Goal: Information Seeking & Learning: Compare options

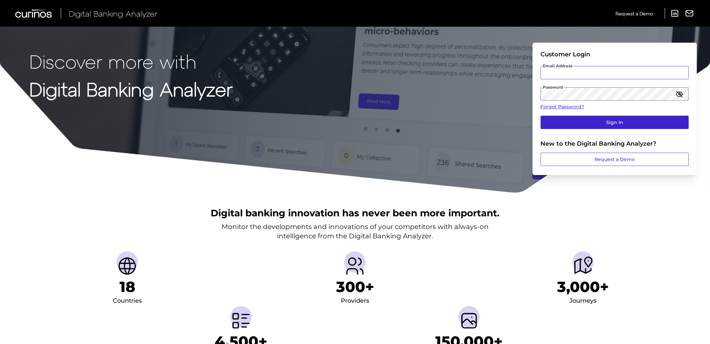
type input "Suraya.Randawa@curinos.com"
click at [572, 124] on button "Sign In" at bounding box center [614, 122] width 148 height 13
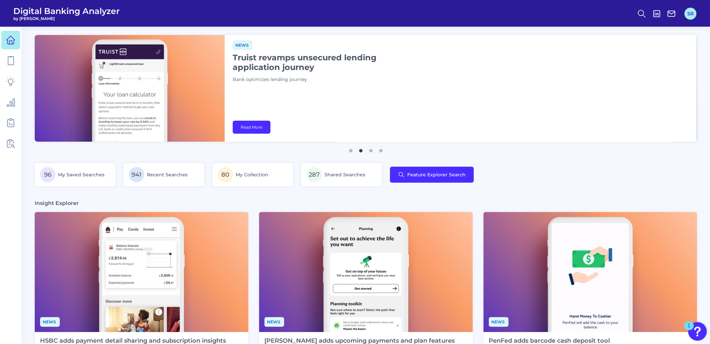
click at [694, 13] on button "SR" at bounding box center [690, 14] width 12 height 12
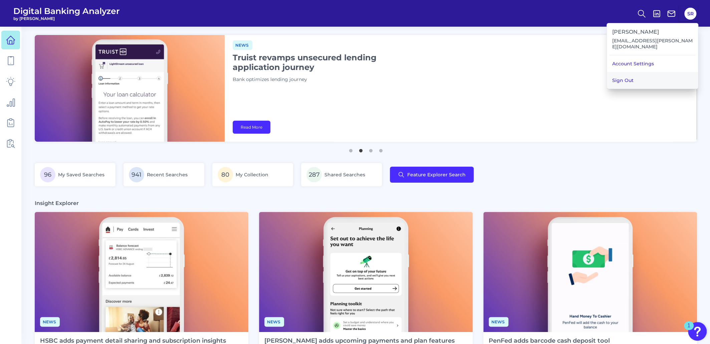
click at [639, 73] on button "Sign Out" at bounding box center [652, 80] width 91 height 17
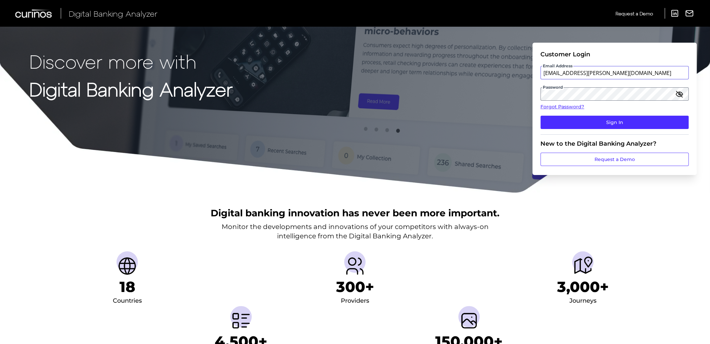
click at [633, 71] on input "Suraya.Randawa@curinos.com" at bounding box center [614, 72] width 148 height 13
type input "Suraya.Randawa.demo@curinos.com"
click at [572, 124] on button "Sign In" at bounding box center [614, 122] width 148 height 13
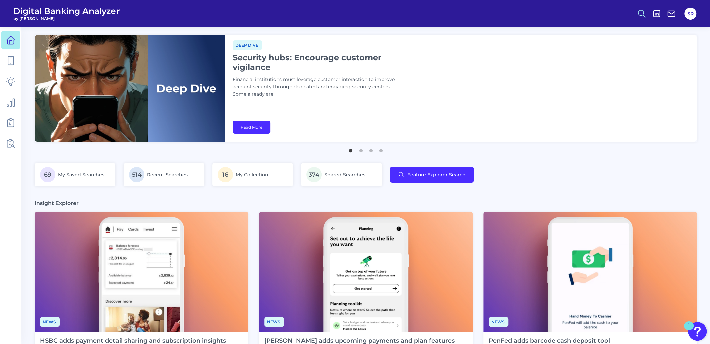
click at [638, 10] on icon at bounding box center [641, 13] width 9 height 9
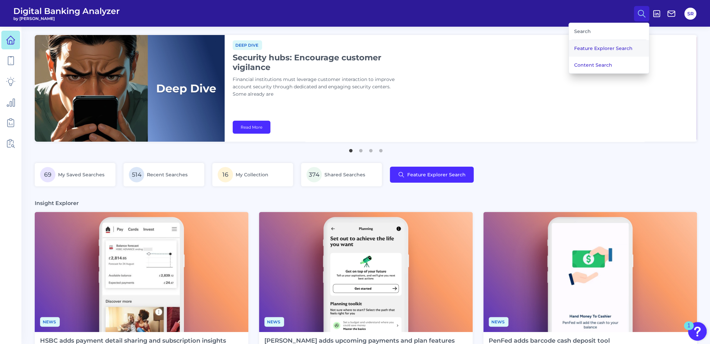
click at [605, 46] on button "Feature Explorer Search" at bounding box center [609, 48] width 80 height 17
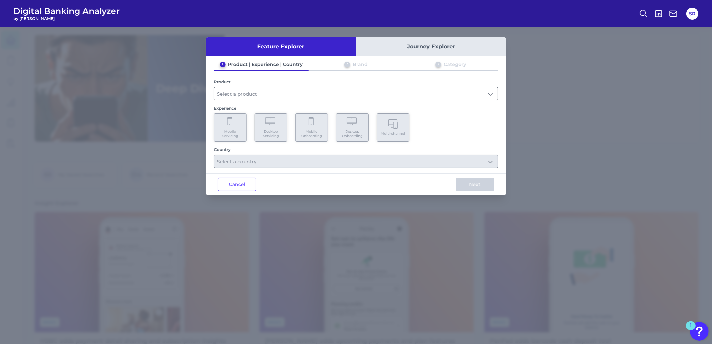
click at [257, 92] on input "text" at bounding box center [356, 93] width 284 height 13
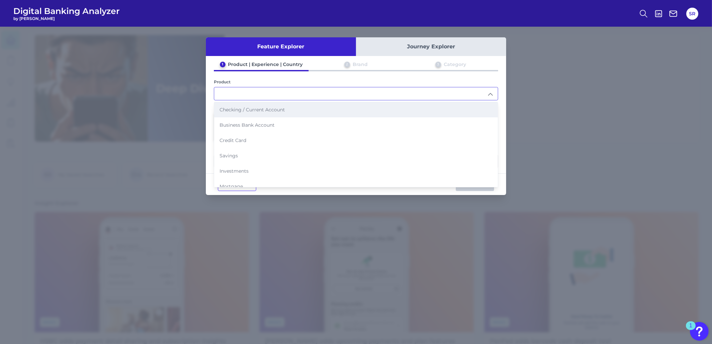
click at [253, 107] on span "Checking / Current Account" at bounding box center [252, 110] width 65 height 6
type input "Checking / Current Account"
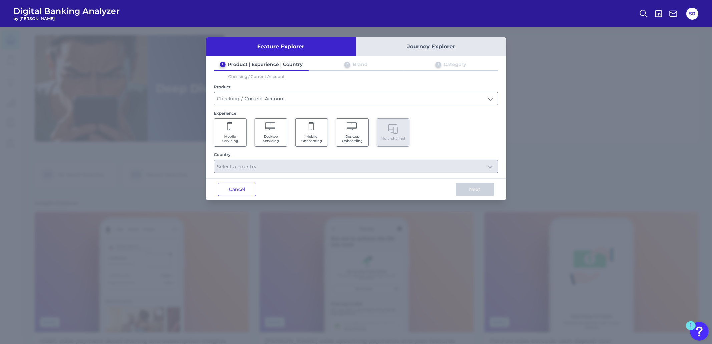
click at [315, 132] on Onboarding "Mobile Onboarding" at bounding box center [311, 132] width 33 height 28
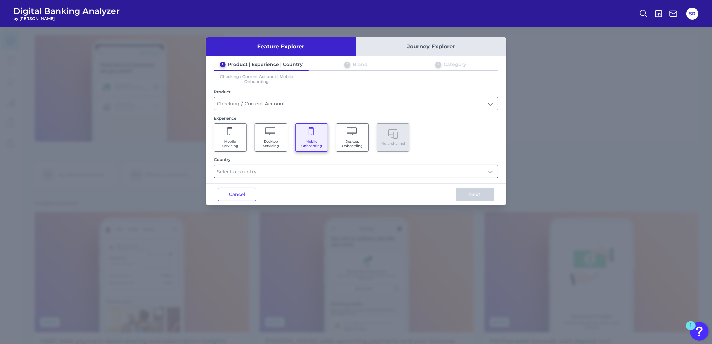
click at [492, 174] on input "text" at bounding box center [356, 171] width 284 height 13
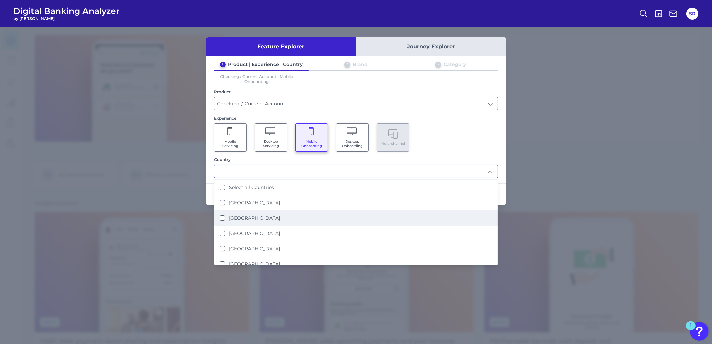
click at [222, 221] on li "[GEOGRAPHIC_DATA]" at bounding box center [356, 218] width 284 height 15
type input "[GEOGRAPHIC_DATA]"
click at [491, 148] on div "Mobile Servicing Desktop Servicing Mobile Onboarding Desktop Onboarding Multi-c…" at bounding box center [356, 137] width 284 height 28
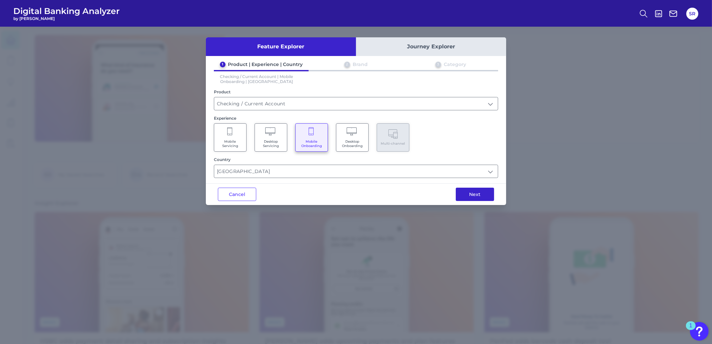
click at [481, 191] on button "Next" at bounding box center [475, 194] width 38 height 13
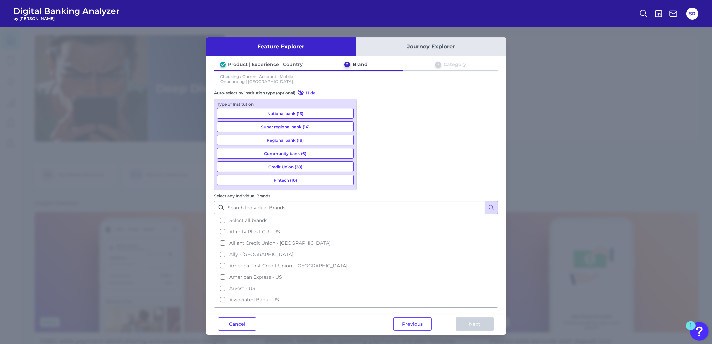
click at [252, 112] on button "National bank (13)" at bounding box center [285, 113] width 137 height 11
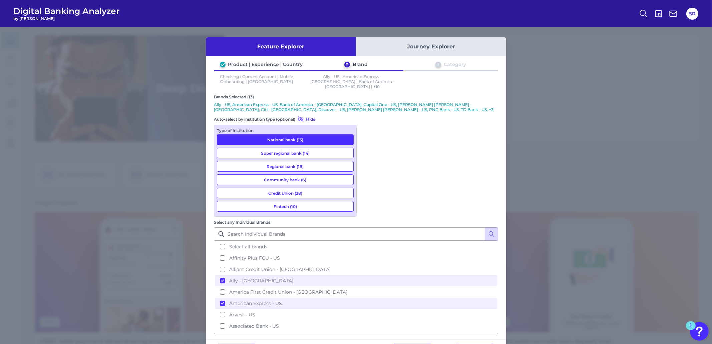
click at [313, 201] on button "Fintech (10)" at bounding box center [285, 206] width 137 height 11
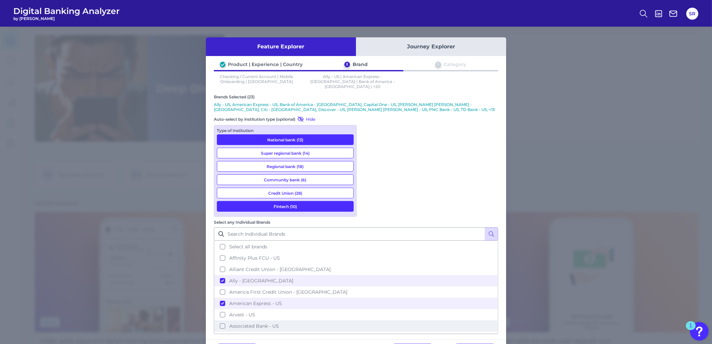
scroll to position [125, 0]
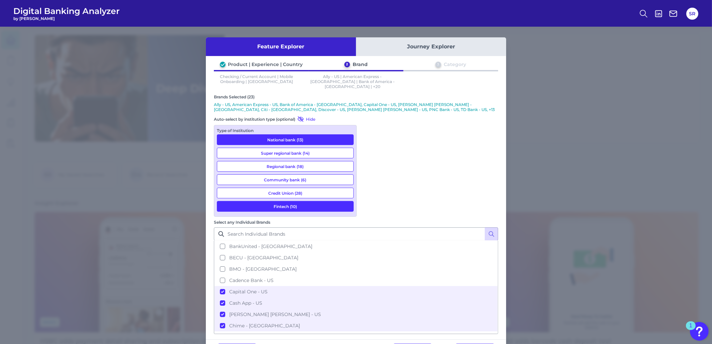
click at [304, 148] on button "Super regional bank (14)" at bounding box center [285, 153] width 137 height 11
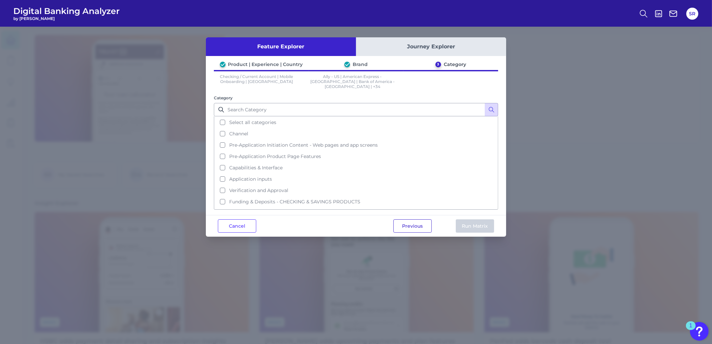
click at [414, 220] on button "Previous" at bounding box center [412, 226] width 38 height 13
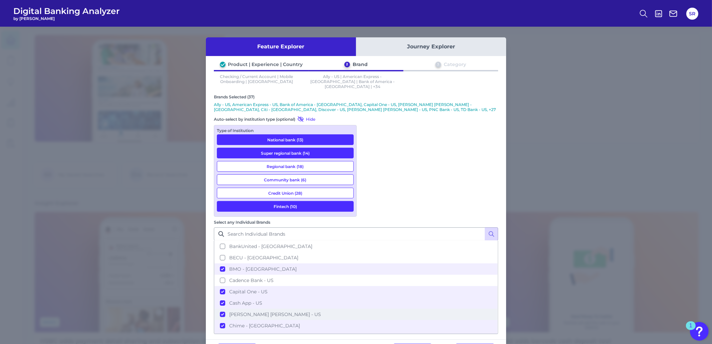
click at [368, 309] on button "[PERSON_NAME] [PERSON_NAME] - US" at bounding box center [356, 314] width 283 height 11
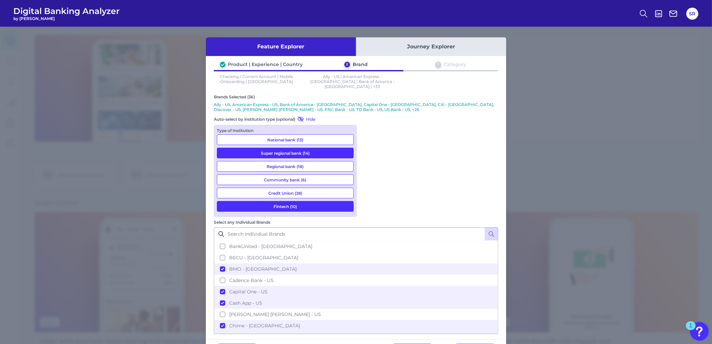
click at [366, 332] on button "CIT Bank - US" at bounding box center [356, 337] width 283 height 11
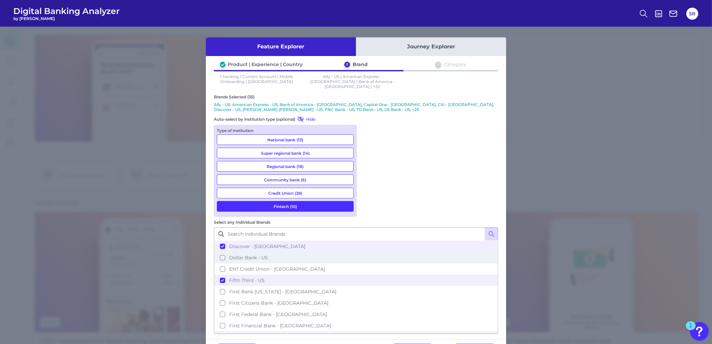
scroll to position [333, 0]
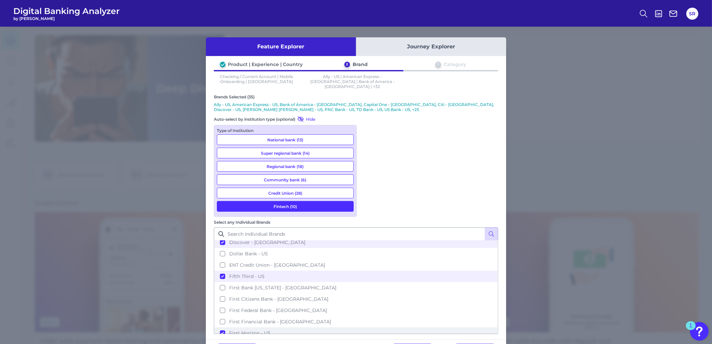
click at [367, 328] on button "First Horizon - US" at bounding box center [356, 333] width 283 height 11
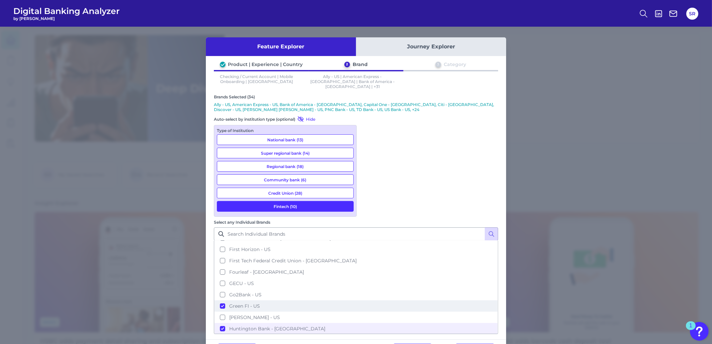
click at [370, 301] on button "Green FI - US" at bounding box center [356, 306] width 283 height 11
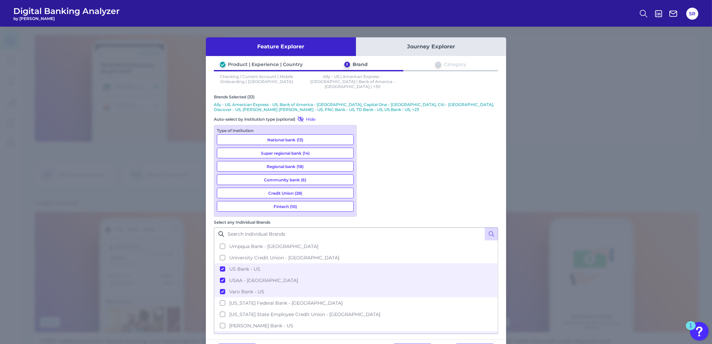
scroll to position [943, 0]
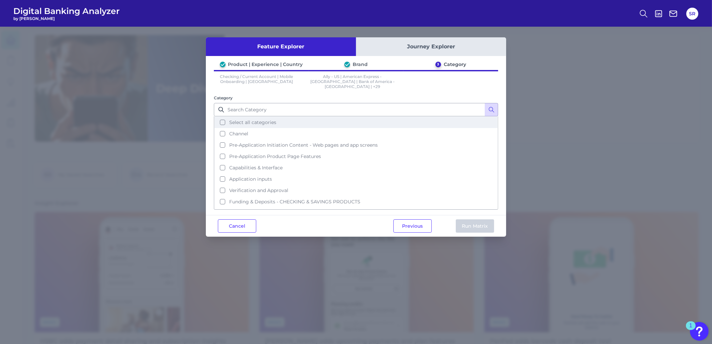
click at [222, 117] on button "Select all categories" at bounding box center [356, 122] width 283 height 11
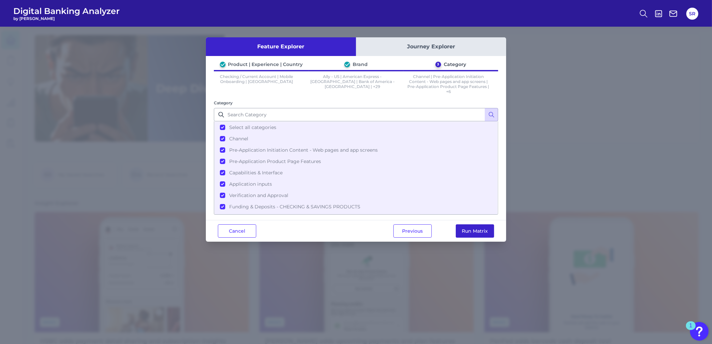
click at [480, 231] on button "Run Matrix" at bounding box center [475, 231] width 38 height 13
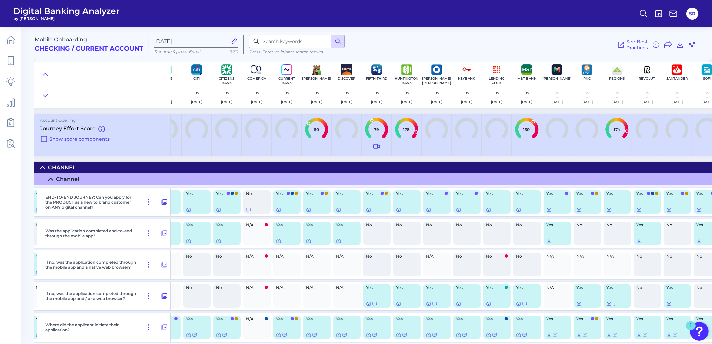
scroll to position [0, 425]
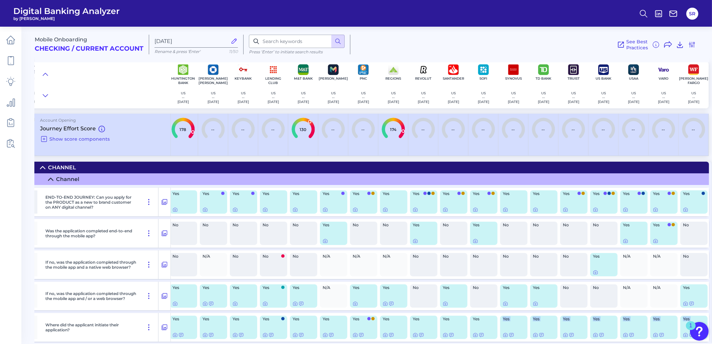
drag, startPoint x: 496, startPoint y: 343, endPoint x: 227, endPoint y: 346, distance: 268.3
click at [227, 344] on html "Digital Banking Analyzer by Curinos SR Mobile Onboarding Checking / Current Acc…" at bounding box center [356, 172] width 712 height 344
click at [607, 323] on div "Yes" at bounding box center [603, 327] width 27 height 23
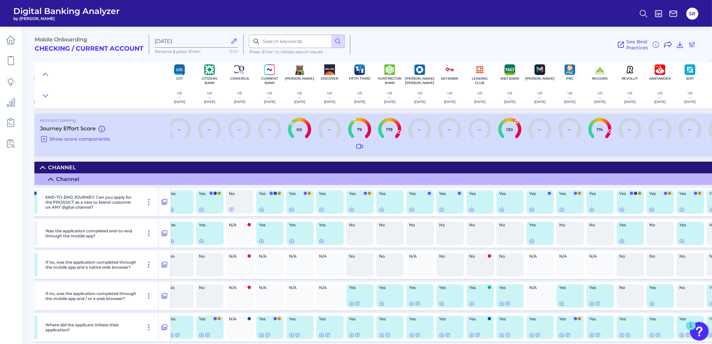
scroll to position [0, 0]
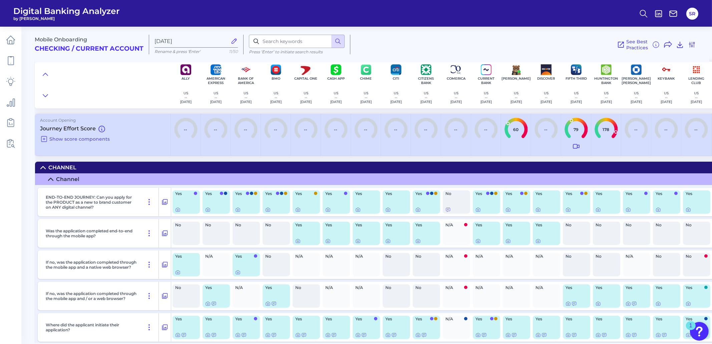
click at [430, 340] on div "Yes" at bounding box center [426, 327] width 30 height 29
drag, startPoint x: 432, startPoint y: 343, endPoint x: 480, endPoint y: 347, distance: 48.6
click at [480, 344] on html "Digital Banking Analyzer by Curinos SR Mobile Onboarding Checking / Current Acc…" at bounding box center [356, 172] width 712 height 344
click at [693, 44] on icon at bounding box center [692, 45] width 8 height 8
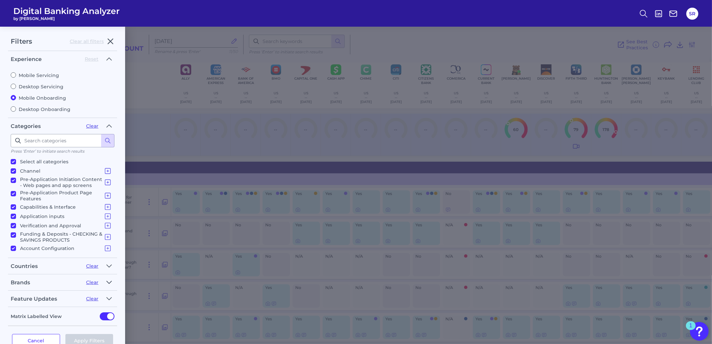
click at [111, 281] on icon "button" at bounding box center [108, 283] width 5 height 8
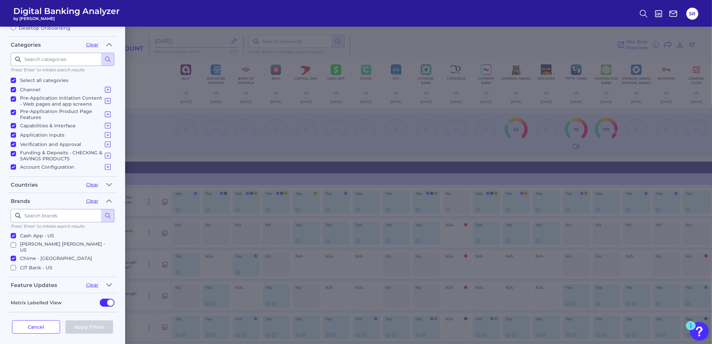
scroll to position [209, 0]
click at [12, 251] on input "Comerica - US" at bounding box center [13, 253] width 5 height 5
checkbox input "false"
drag, startPoint x: 93, startPoint y: 327, endPoint x: 102, endPoint y: 323, distance: 9.0
click at [93, 326] on button "Apply Filters" at bounding box center [89, 327] width 48 height 13
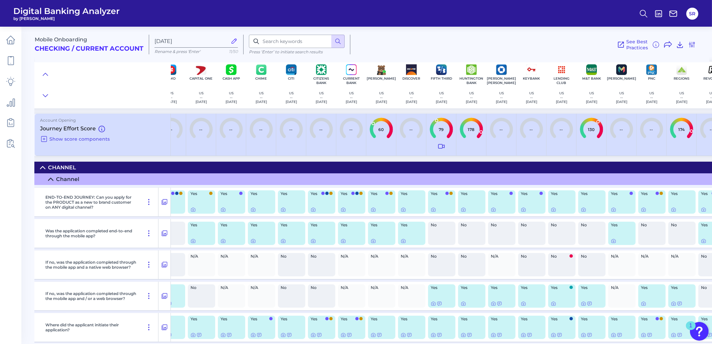
scroll to position [0, 0]
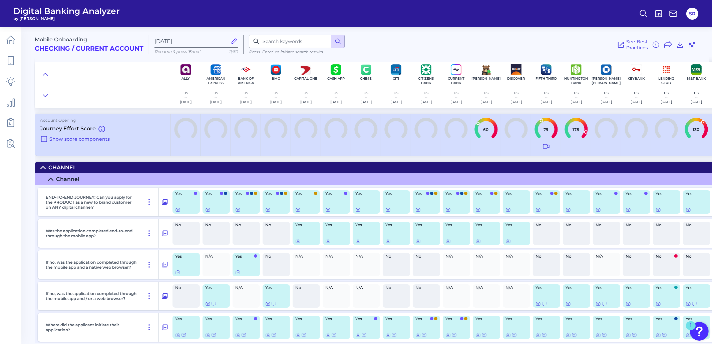
drag, startPoint x: 457, startPoint y: 343, endPoint x: 575, endPoint y: 344, distance: 117.5
click at [575, 344] on main "Mobile Onboarding Checking / Current Account Aug 22 2025 Rename & press 'Enter'…" at bounding box center [356, 172] width 712 height 344
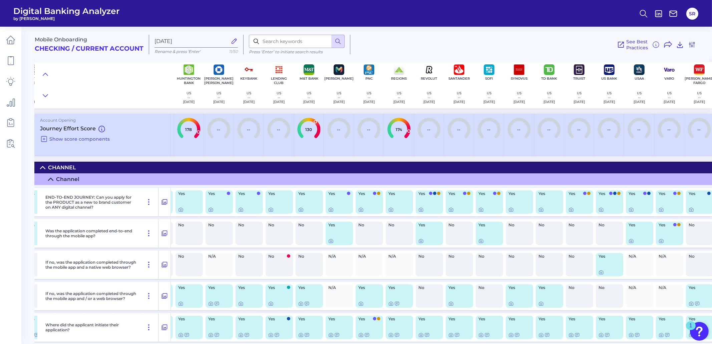
scroll to position [0, 395]
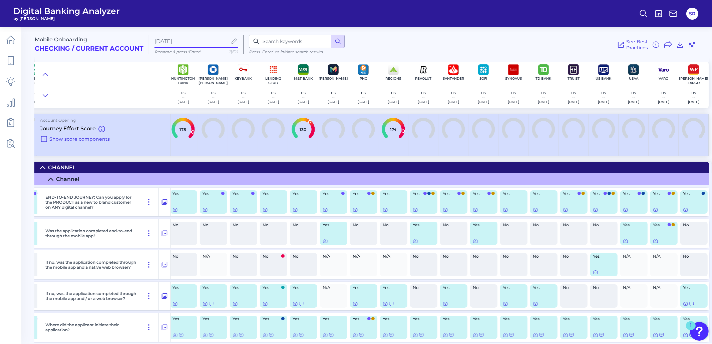
click at [155, 39] on input "[DATE]" at bounding box center [190, 41] width 73 height 6
click at [417, 49] on div "See Best Practices Filters Clear all filters Experience Reset Mobile Servicing …" at bounding box center [523, 45] width 346 height 20
click at [668, 44] on icon at bounding box center [668, 45] width 8 height 8
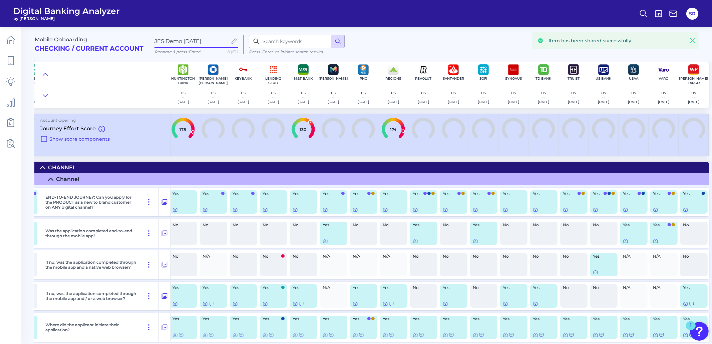
click at [407, 45] on div "See Best Practices Filters Clear all filters Experience Reset Mobile Servicing …" at bounding box center [523, 45] width 346 height 20
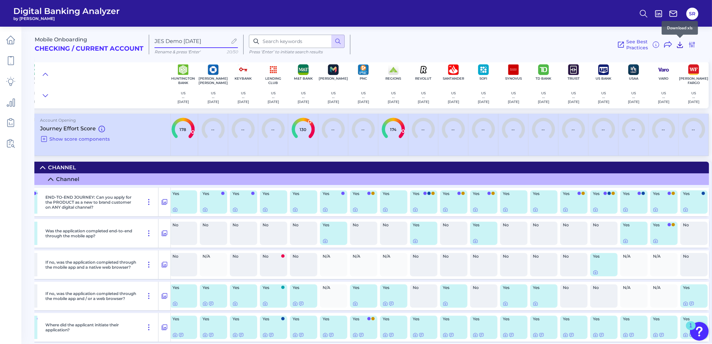
click at [682, 46] on icon at bounding box center [680, 45] width 8 height 8
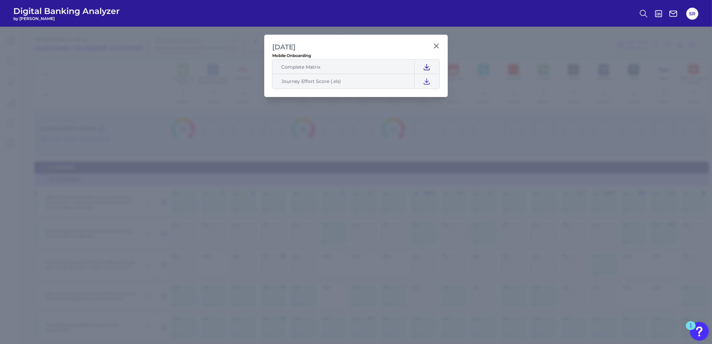
click at [426, 66] on icon at bounding box center [427, 67] width 8 height 8
click at [438, 44] on icon at bounding box center [436, 46] width 4 height 4
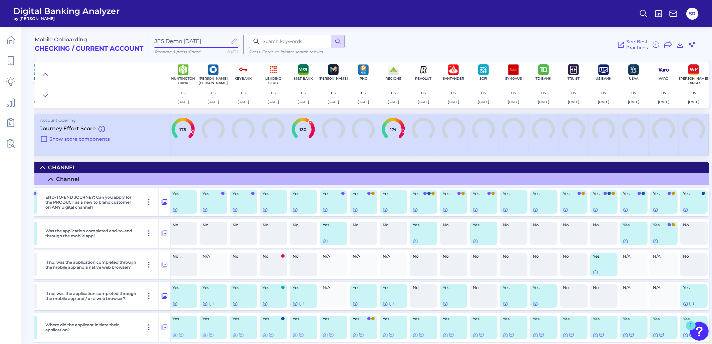
scroll to position [0, 0]
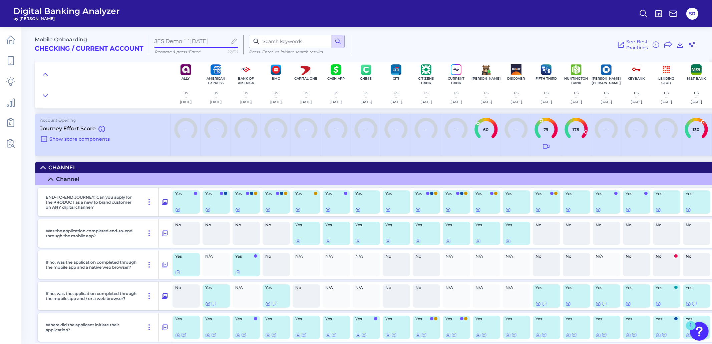
click at [190, 41] on input "JES Demo ``Aug 22 2025" at bounding box center [190, 41] width 73 height 6
type input "JES Demo Aug 22 2025"
click at [131, 74] on div at bounding box center [103, 85] width 136 height 47
click at [495, 41] on div "See Best Practices Filters Clear all filters Experience Reset Mobile Servicing …" at bounding box center [523, 45] width 346 height 20
click at [14, 121] on icon at bounding box center [10, 122] width 6 height 7
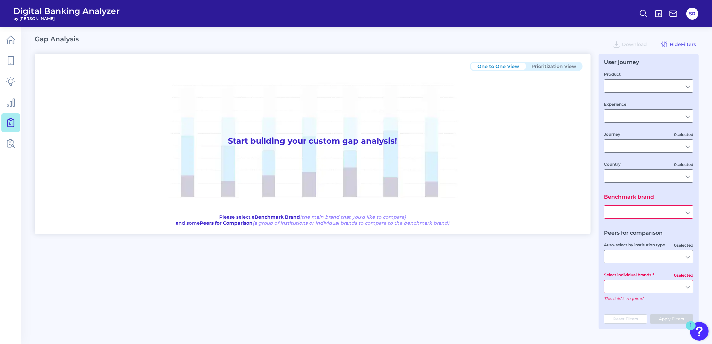
type input "Checking / Current Account"
type input "Mobile Servicing"
type input "Pre-Login Area, New Customer Onboarding, Login & Authentication, Accounts and t…"
type input "[GEOGRAPHIC_DATA]"
type input "All Select individual brands"
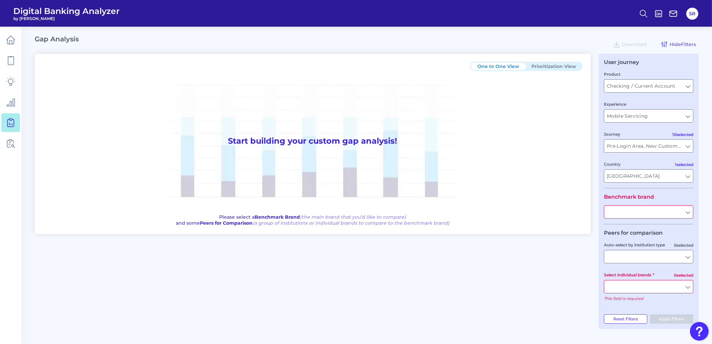
type input "All Journeys"
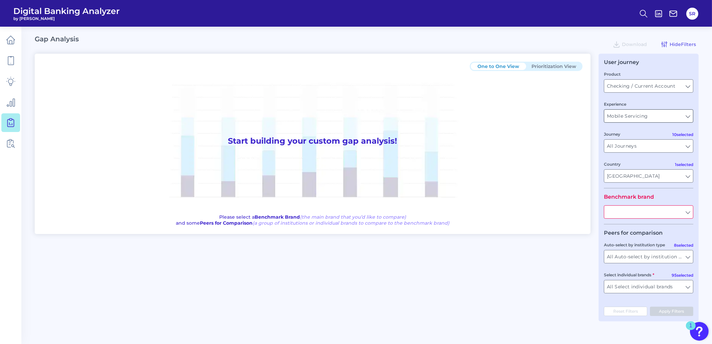
click at [682, 116] on input "Mobile Servicing" at bounding box center [648, 116] width 89 height 13
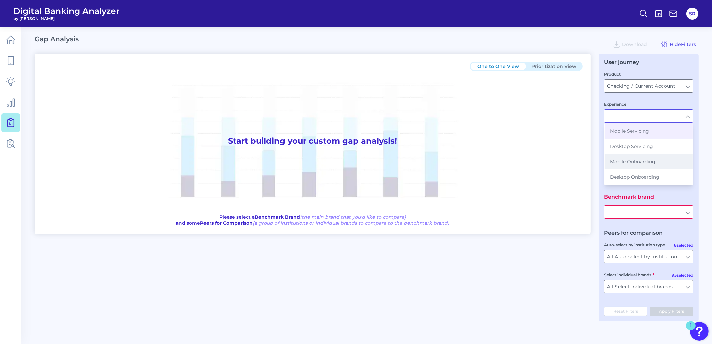
click at [654, 163] on span "Mobile Onboarding" at bounding box center [632, 162] width 45 height 6
type input "Mobile Onboarding"
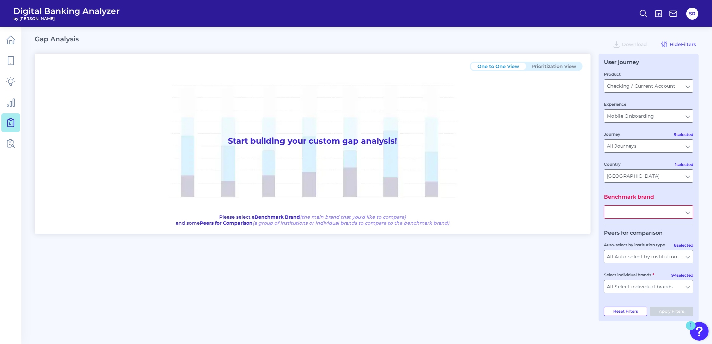
click at [688, 214] on input "text" at bounding box center [648, 212] width 89 height 13
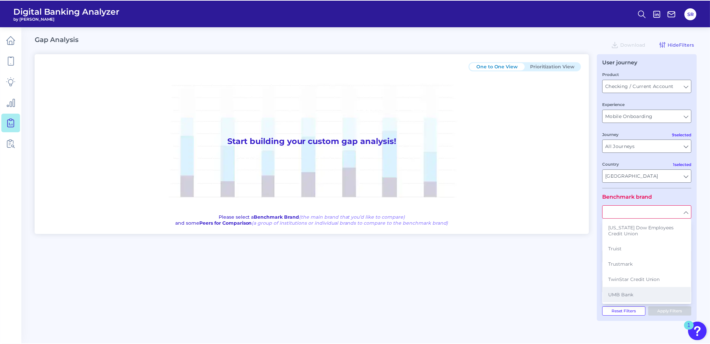
scroll to position [1209, 0]
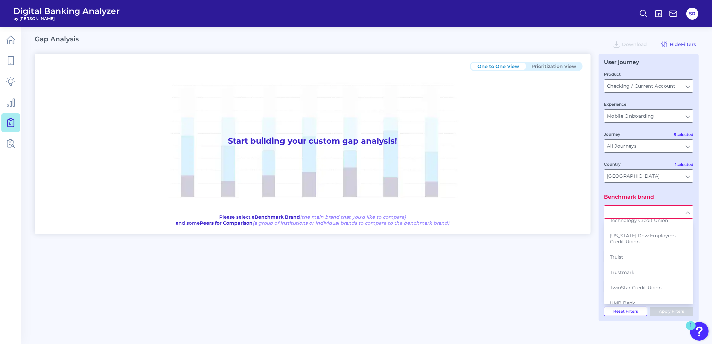
click at [626, 342] on button "US Bank" at bounding box center [649, 349] width 88 height 15
type input "US Bank"
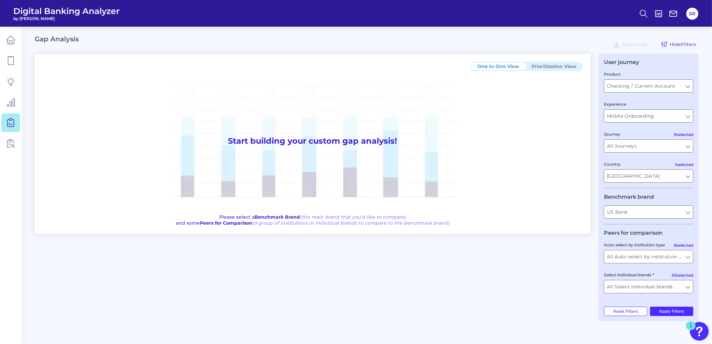
click at [538, 281] on div "One to One View Prioritization View Start building your custom gap analysis! Pl…" at bounding box center [367, 188] width 664 height 268
click at [687, 259] on input "All Auto-select by institution types" at bounding box center [648, 257] width 89 height 13
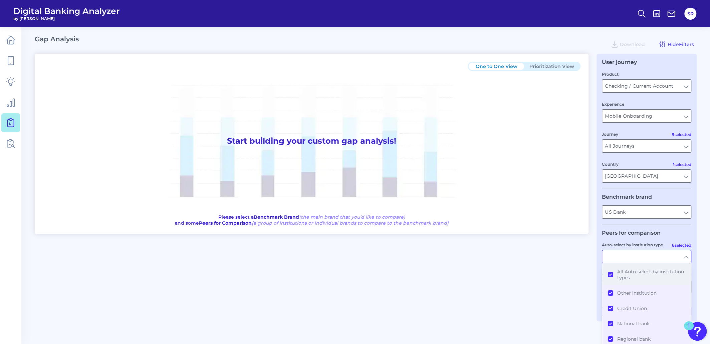
click at [611, 277] on button "All Auto-select by institution types" at bounding box center [646, 274] width 88 height 21
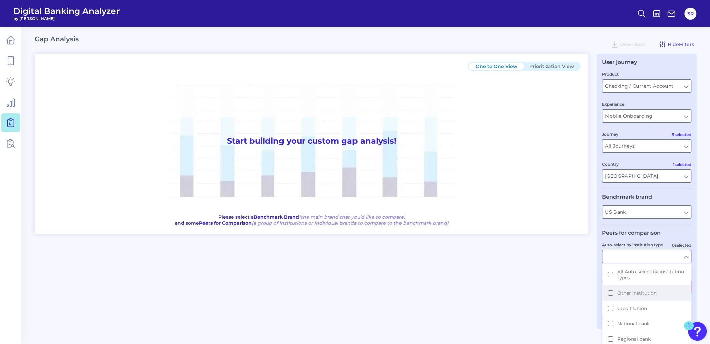
scroll to position [41, 0]
click at [612, 284] on button "National bank" at bounding box center [646, 282] width 88 height 15
click at [609, 328] on button "Super regional bank" at bounding box center [646, 328] width 88 height 15
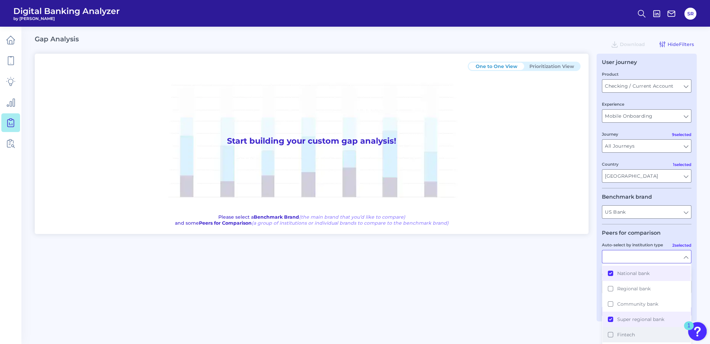
scroll to position [55, 0]
click at [609, 330] on button "Fintech" at bounding box center [646, 330] width 88 height 15
type input "Ally, American Express, Bank of America, Capital One, Charles Schwab, Citi, Dis…"
click at [591, 332] on main "Gap Analysis Download Hide Filters One to One View Prioritization View Start bu…" at bounding box center [355, 172] width 710 height 344
type input "National bank, Super regional bank, Fintech"
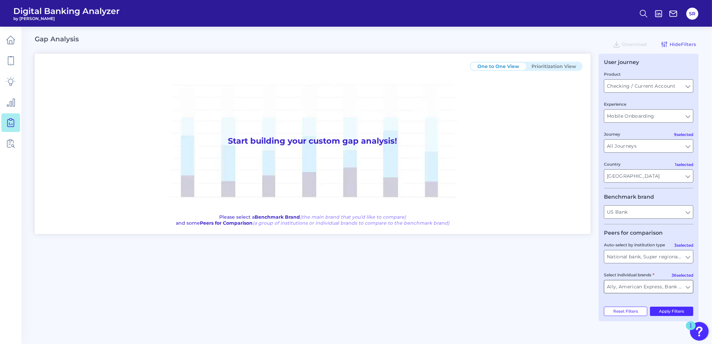
click at [686, 290] on input "Ally, American Express, Bank of America, Capital One, Charles Schwab, Citi, Dis…" at bounding box center [648, 287] width 89 height 13
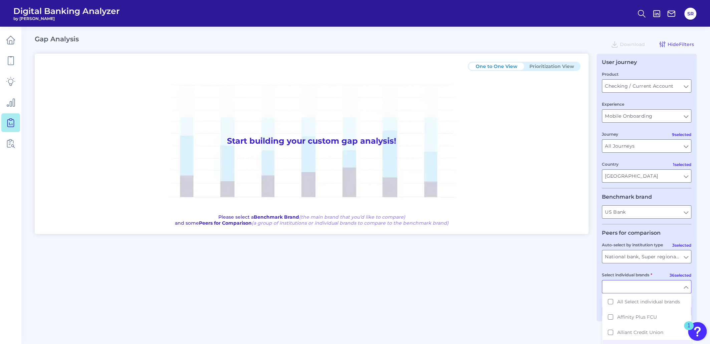
click at [696, 289] on div "User journey Product Checking / Current Account Checking / Current Account Expe…" at bounding box center [646, 188] width 100 height 268
type input "Ally, American Express, Bank of America, Capital One, Charles Schwab, Citi, Dis…"
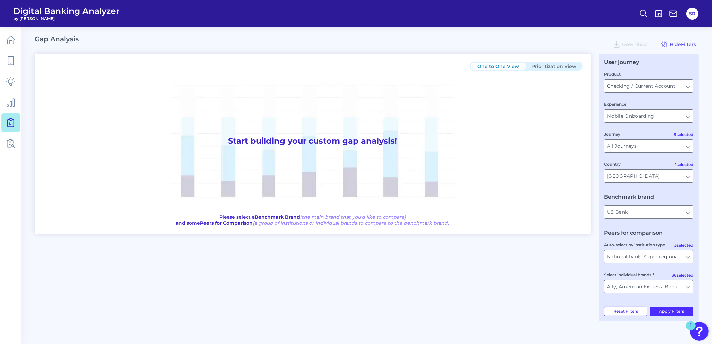
click at [688, 289] on input "Ally, American Express, Bank of America, Capital One, Charles Schwab, Citi, Dis…" at bounding box center [648, 287] width 89 height 13
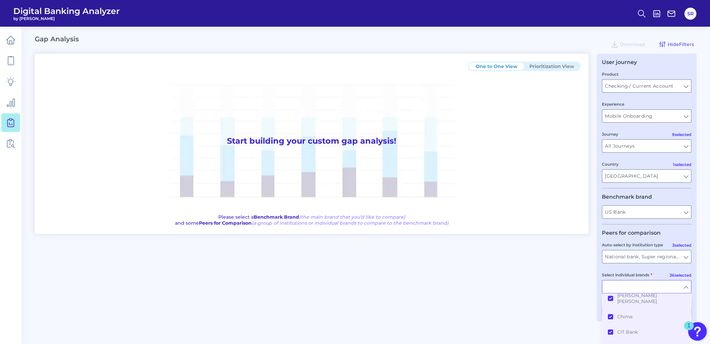
scroll to position [250, 0]
click at [610, 342] on button "CIT Bank" at bounding box center [646, 349] width 88 height 15
click at [611, 305] on button "Comerica" at bounding box center [646, 312] width 88 height 15
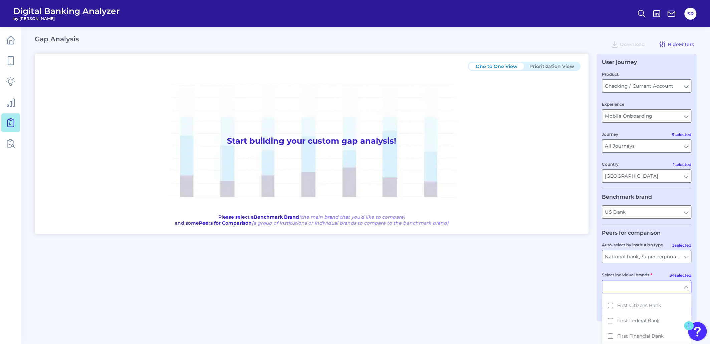
scroll to position [584, 0]
click at [695, 308] on div "User journey Product Checking / Current Account Checking / Current Account Expe…" at bounding box center [646, 188] width 100 height 268
type input "Ally, American Express, Bank of America, Capital One, Charles Schwab, Citi, Dis…"
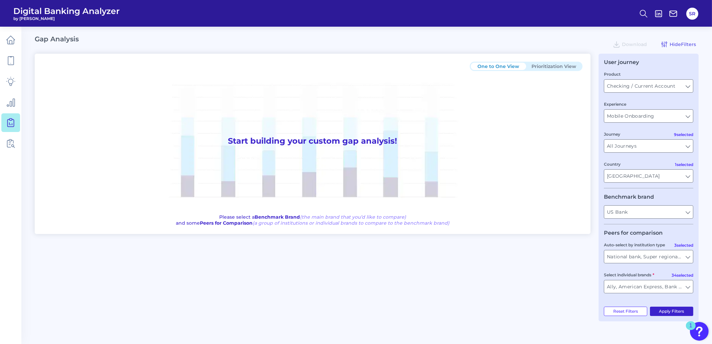
click at [674, 316] on button "Apply Filters" at bounding box center [672, 311] width 44 height 9
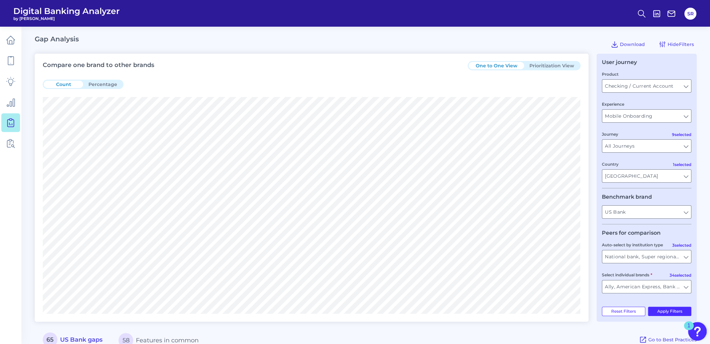
scroll to position [83, 0]
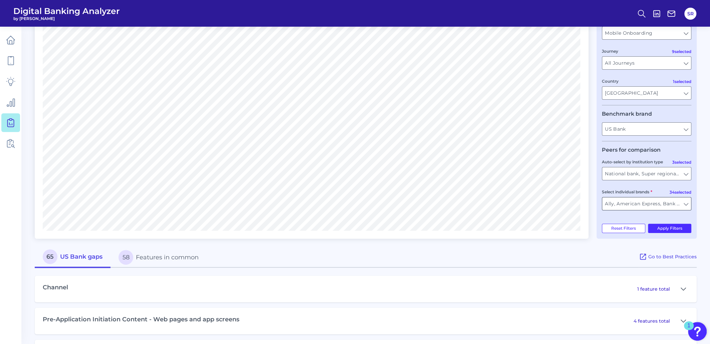
click at [686, 207] on input "Ally, American Express, Bank of America, Capital One, Charles Schwab, Citi, Dis…" at bounding box center [646, 204] width 89 height 13
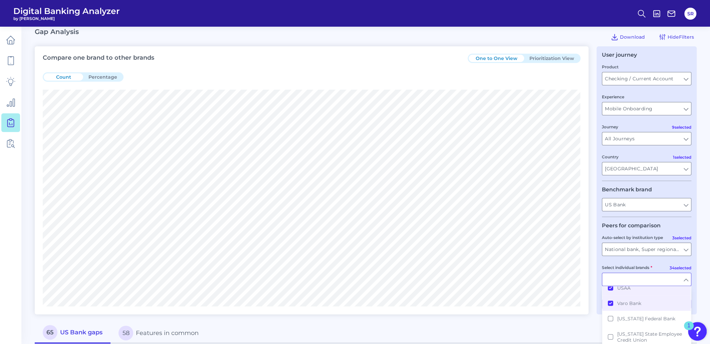
scroll to position [0, 0]
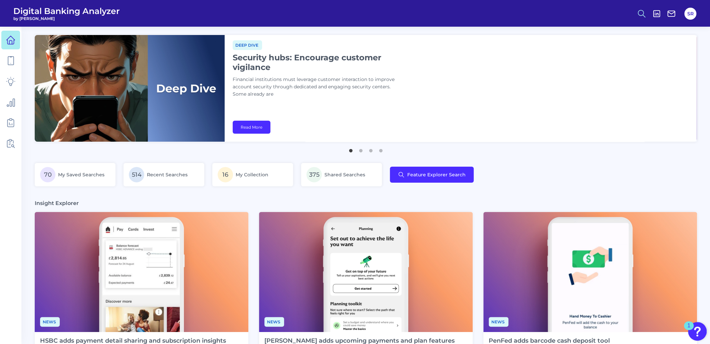
click at [638, 12] on circle at bounding box center [640, 12] width 5 height 5
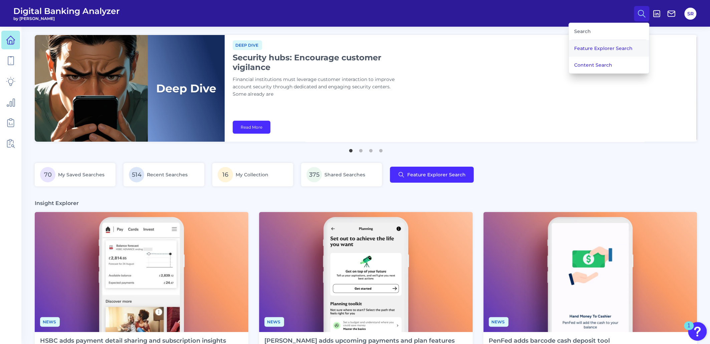
click at [604, 47] on button "Feature Explorer Search" at bounding box center [609, 48] width 80 height 17
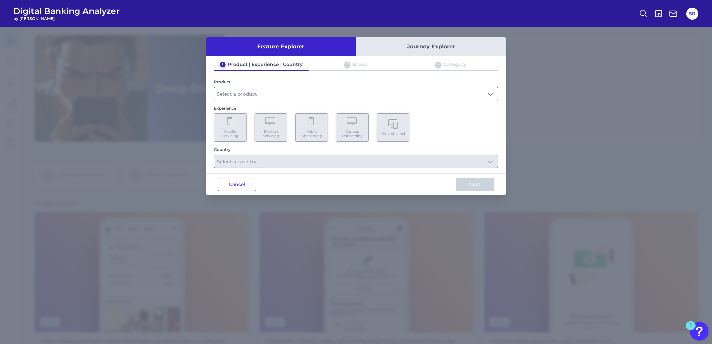
click at [270, 94] on input "text" at bounding box center [356, 93] width 284 height 13
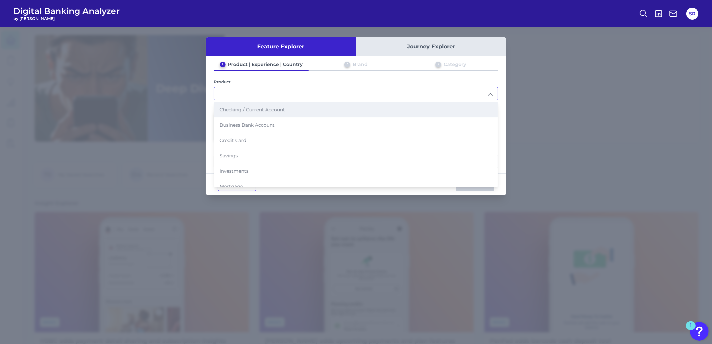
click at [251, 107] on span "Checking / Current Account" at bounding box center [252, 110] width 65 height 6
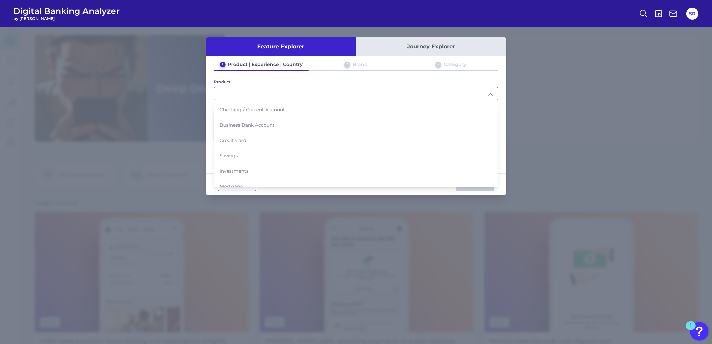
type input "Checking / Current Account"
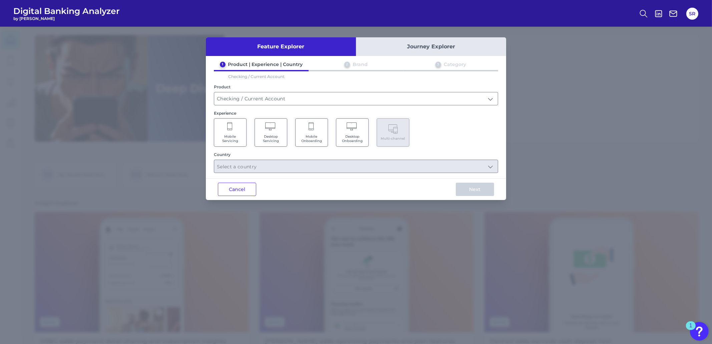
click at [310, 132] on Onboarding "Mobile Onboarding" at bounding box center [311, 132] width 33 height 28
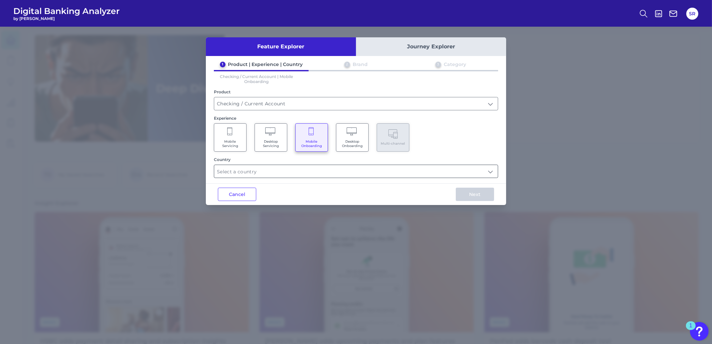
click at [490, 173] on input "text" at bounding box center [356, 171] width 284 height 13
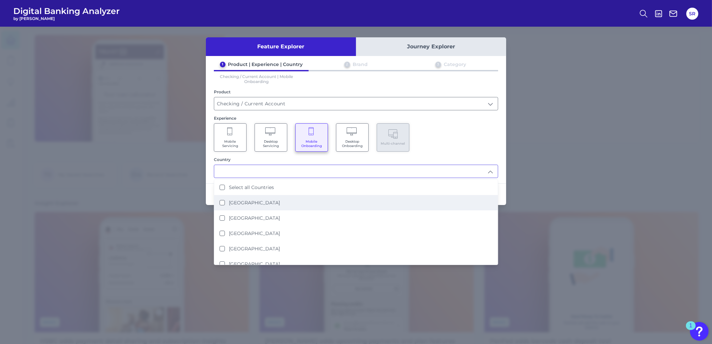
click at [222, 201] on Kingdom "[GEOGRAPHIC_DATA]" at bounding box center [222, 202] width 5 height 5
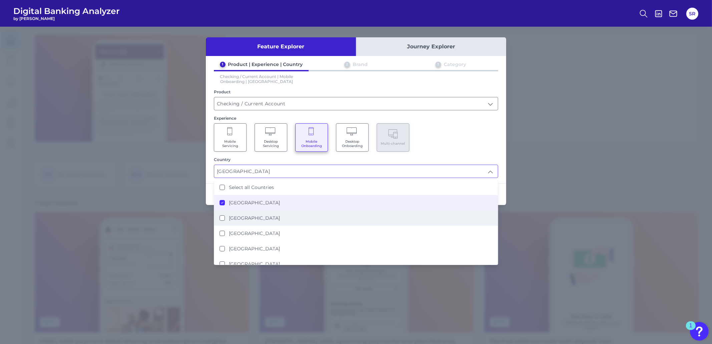
click at [221, 217] on States "[GEOGRAPHIC_DATA]" at bounding box center [222, 218] width 5 height 5
type input "[GEOGRAPHIC_DATA], [GEOGRAPHIC_DATA]"
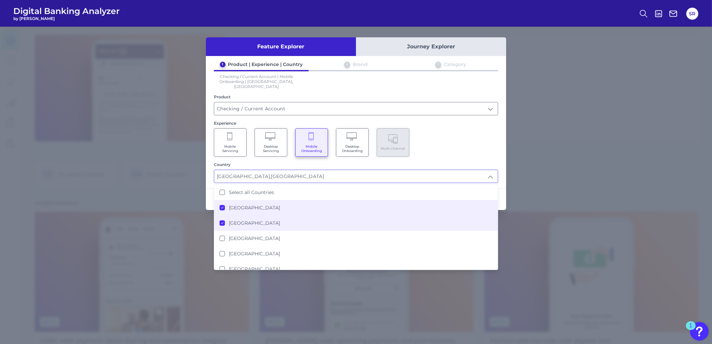
click at [449, 146] on div "Mobile Servicing Desktop Servicing Mobile Onboarding Desktop Onboarding Multi-c…" at bounding box center [356, 142] width 284 height 28
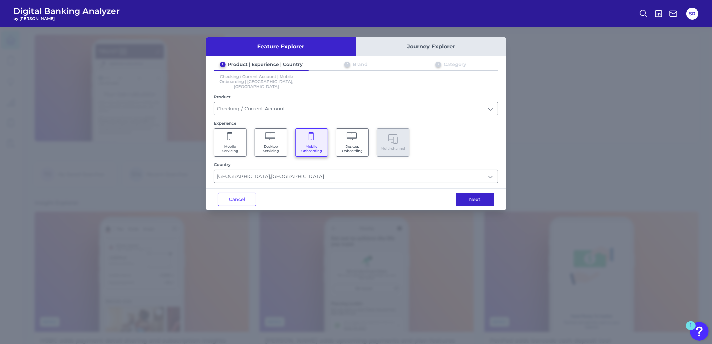
click at [489, 196] on button "Next" at bounding box center [475, 199] width 38 height 13
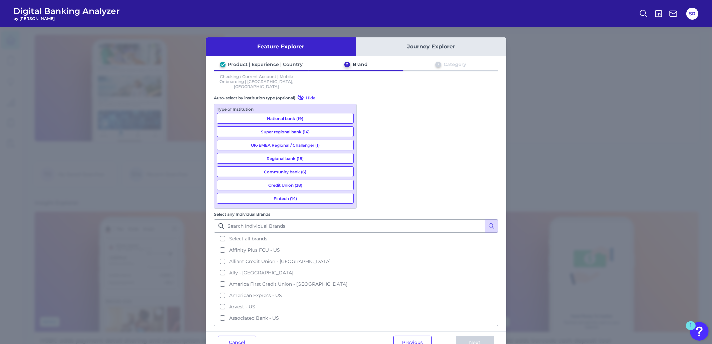
click at [294, 113] on button "National bank (19)" at bounding box center [285, 118] width 137 height 11
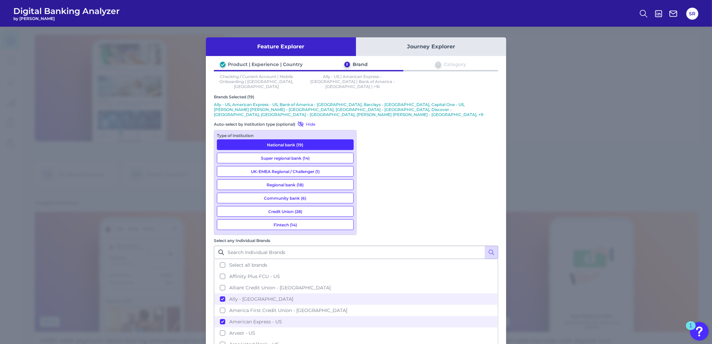
click at [323, 153] on button "Super regional bank (14)" at bounding box center [285, 158] width 137 height 11
click at [314, 220] on button "Fintech (14)" at bounding box center [285, 225] width 137 height 11
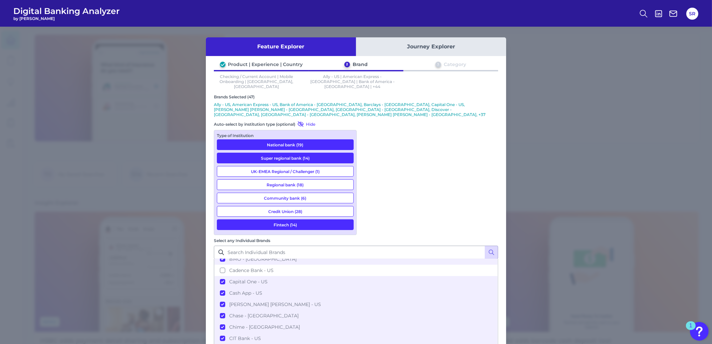
scroll to position [167, 0]
click at [367, 331] on button "CIT Bank - US" at bounding box center [356, 336] width 283 height 11
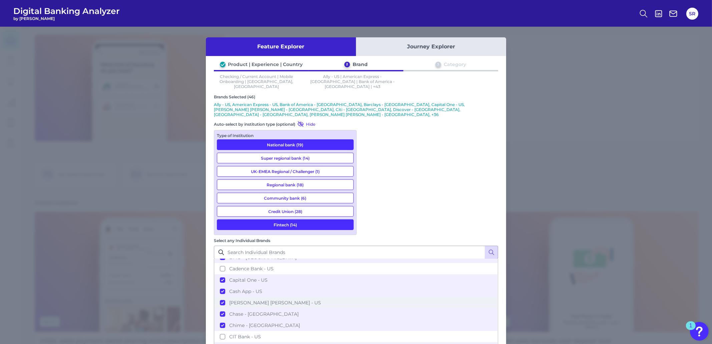
click at [367, 297] on button "[PERSON_NAME] [PERSON_NAME] - US" at bounding box center [356, 302] width 283 height 11
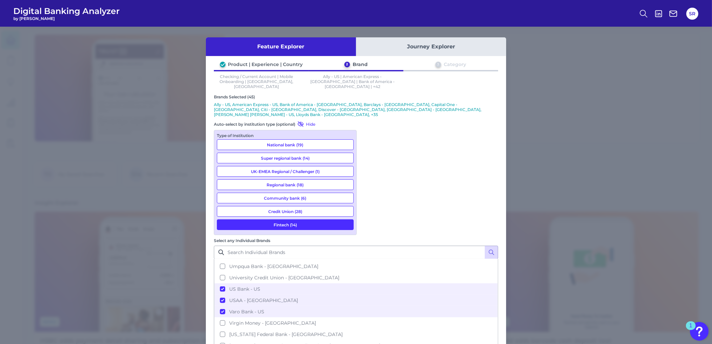
scroll to position [1062, 0]
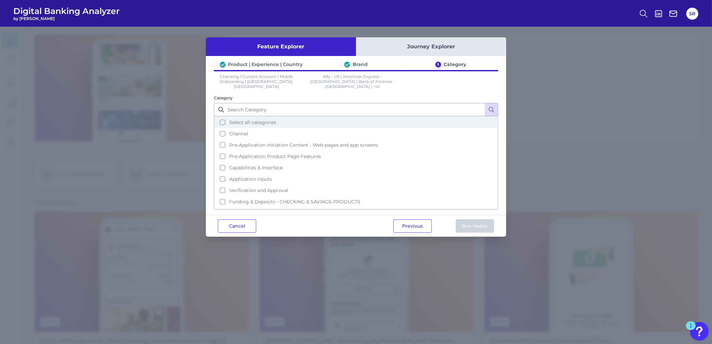
click at [219, 118] on button "Select all categories" at bounding box center [356, 122] width 283 height 11
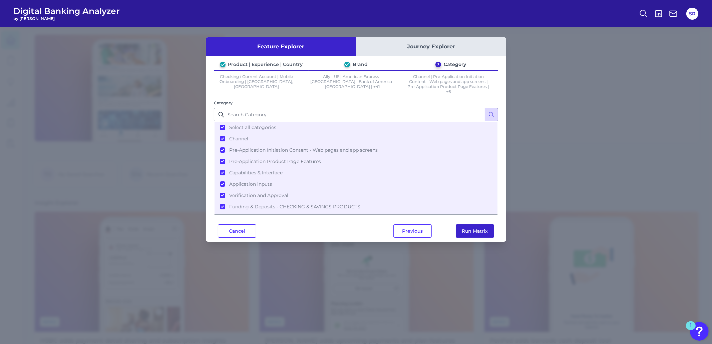
click at [469, 233] on button "Run Matrix" at bounding box center [475, 231] width 38 height 13
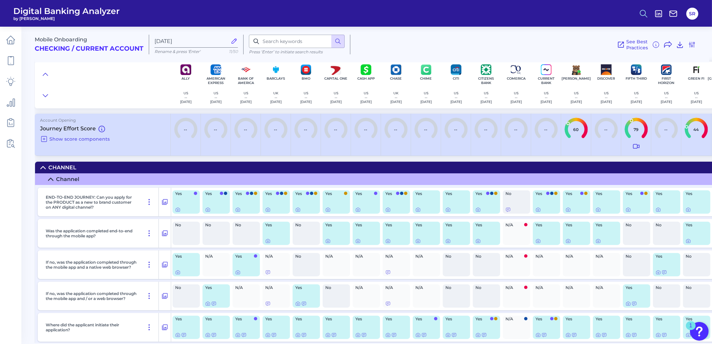
click at [644, 14] on circle at bounding box center [642, 12] width 5 height 5
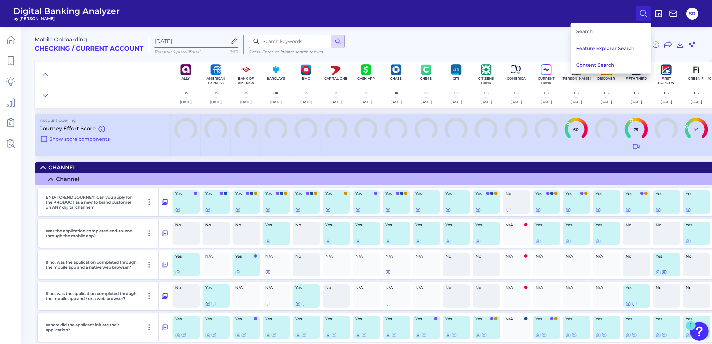
click at [524, 50] on div "See Best Practices Filters Clear all filters Experience Reset Mobile Servicing …" at bounding box center [523, 45] width 346 height 20
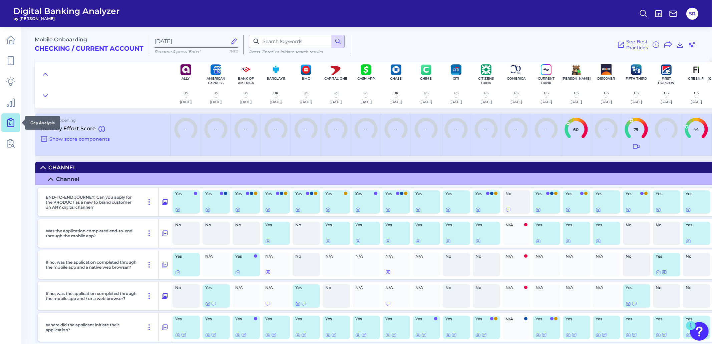
click at [8, 117] on link at bounding box center [10, 122] width 19 height 19
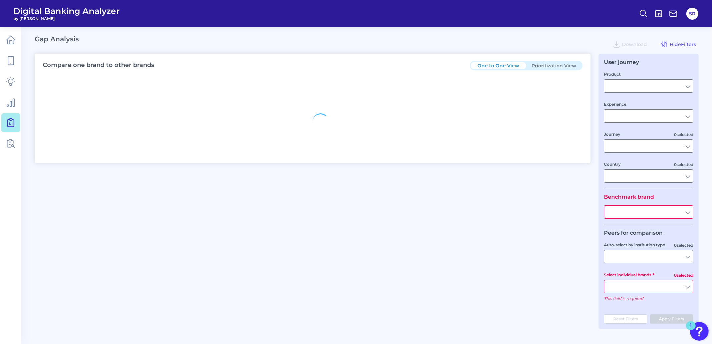
type input "Checking / Current Account"
type input "Mobile Servicing"
type input "Pre-Login Area, New Customer Onboarding, Login & Authentication, Accounts and t…"
type input "[GEOGRAPHIC_DATA]"
type input "All Select individual brands"
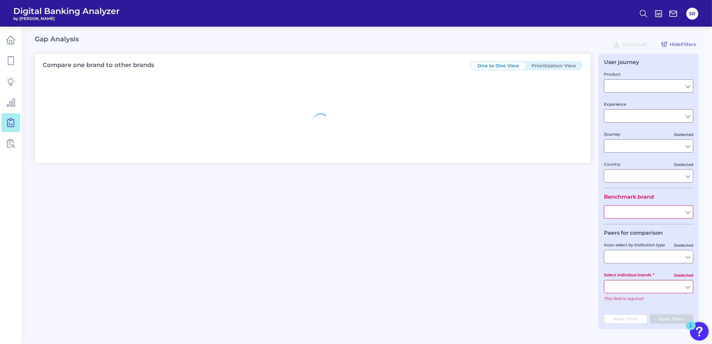
type input "All Journeys"
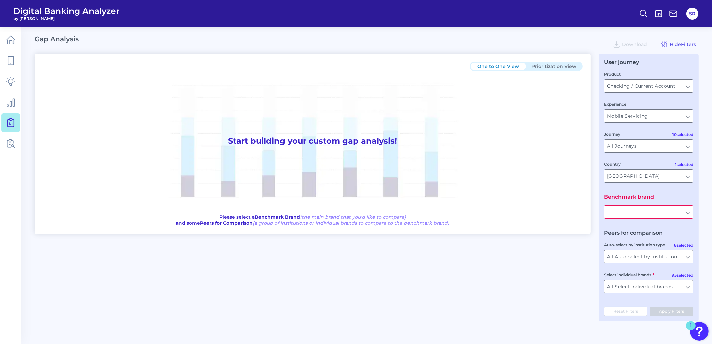
click at [660, 216] on input "text" at bounding box center [648, 212] width 89 height 13
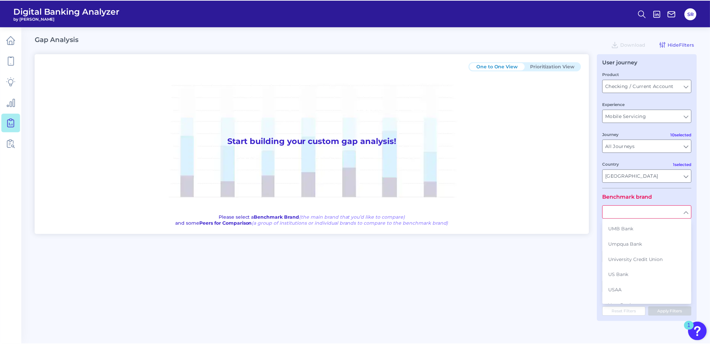
scroll to position [1281, 0]
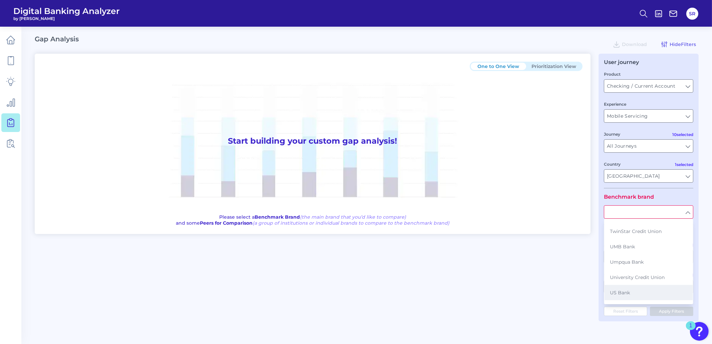
click at [629, 290] on span "US Bank" at bounding box center [620, 293] width 20 height 6
type input "US Bank"
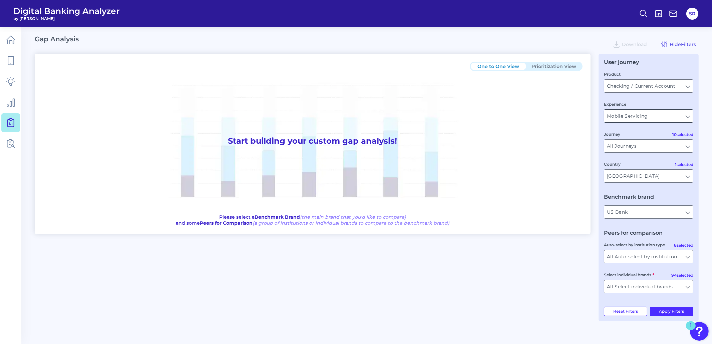
click at [669, 114] on input "Mobile Servicing" at bounding box center [648, 116] width 89 height 13
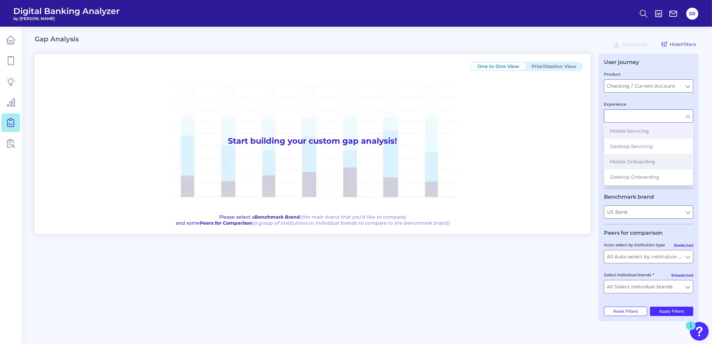
click at [630, 162] on span "Mobile Onboarding" at bounding box center [632, 162] width 45 height 6
type input "Mobile Onboarding"
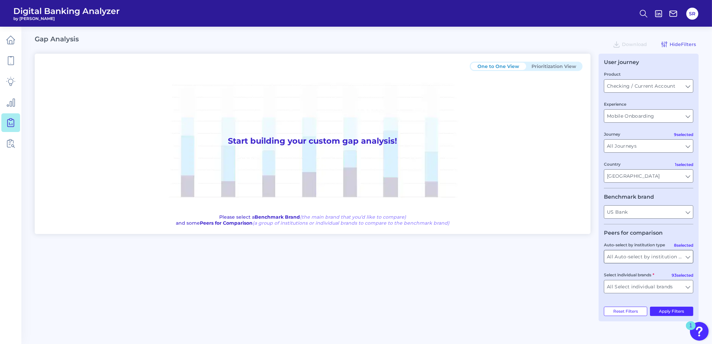
click at [689, 260] on input "All Auto-select by institution types" at bounding box center [648, 257] width 89 height 13
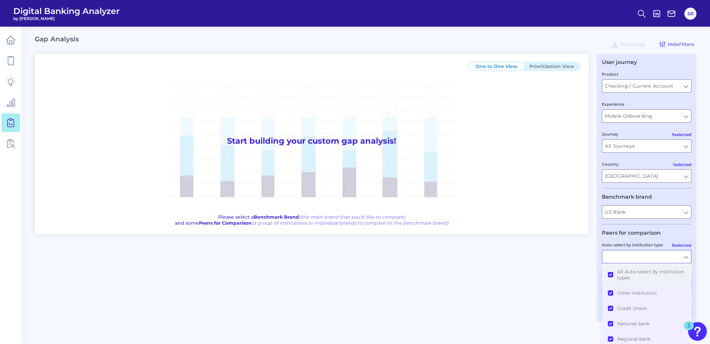
click at [613, 278] on button "All Auto-select by institution types" at bounding box center [646, 274] width 88 height 21
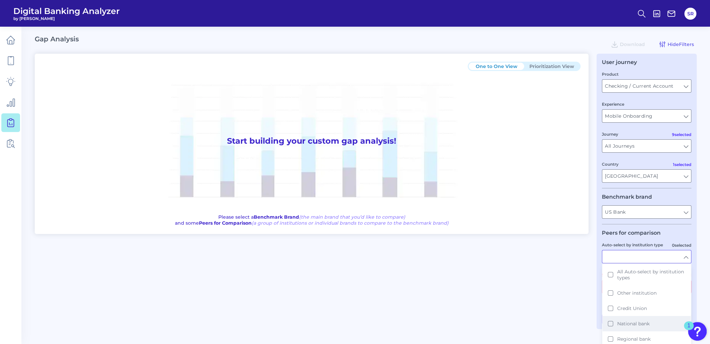
click at [610, 323] on button "National bank" at bounding box center [646, 323] width 88 height 15
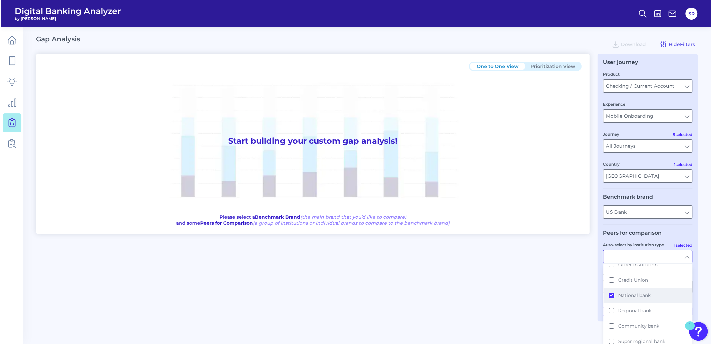
scroll to position [55, 0]
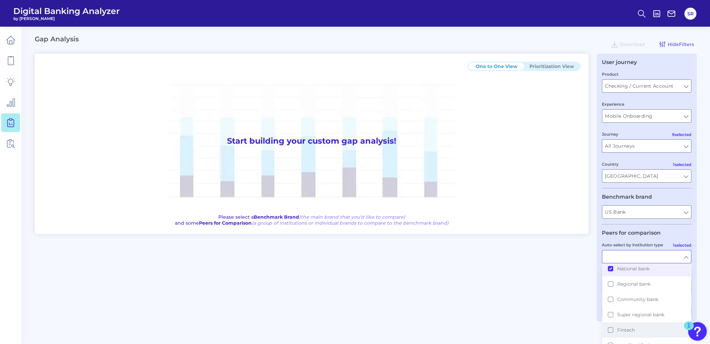
click at [610, 327] on button "Fintech" at bounding box center [646, 330] width 88 height 15
type input "Ally, American Express, Bank of America, Capital One, [PERSON_NAME] [PERSON_NAM…"
click at [685, 177] on input "[GEOGRAPHIC_DATA]" at bounding box center [646, 176] width 89 height 13
type input "National bank, Fintech"
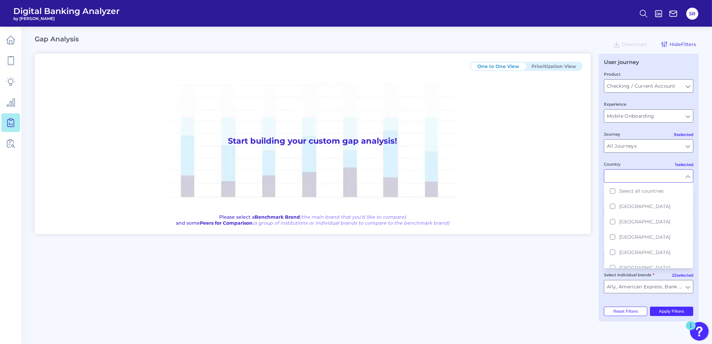
click at [689, 178] on input "Country" at bounding box center [648, 176] width 89 height 13
type input "[GEOGRAPHIC_DATA]"
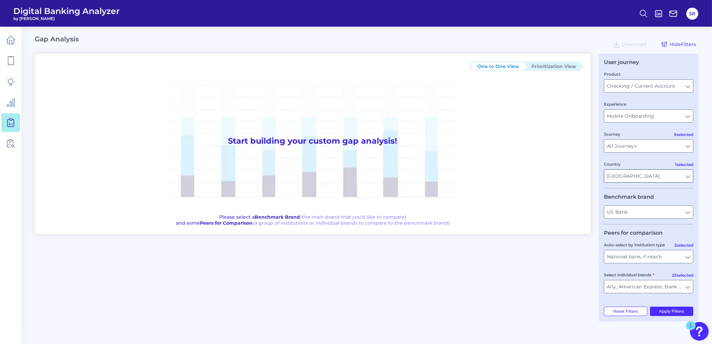
click at [689, 178] on input "[GEOGRAPHIC_DATA]" at bounding box center [648, 176] width 89 height 13
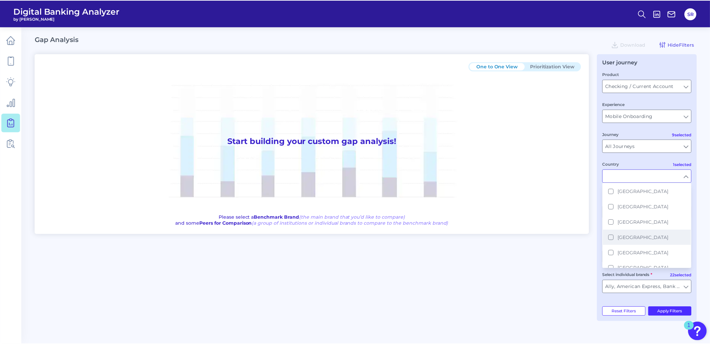
scroll to position [127, 0]
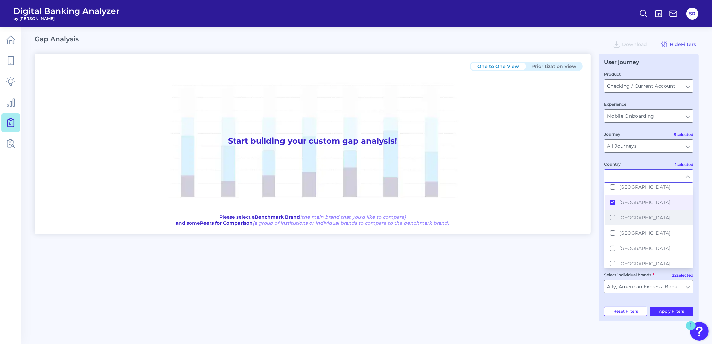
click at [614, 215] on button "[GEOGRAPHIC_DATA]" at bounding box center [649, 217] width 88 height 15
type input "All Auto-select by institution types"
type input "All Select individual brands"
click at [592, 219] on div "One to One View Prioritization View Start building your custom gap analysis! Pl…" at bounding box center [367, 188] width 664 height 268
type input "[GEOGRAPHIC_DATA], [GEOGRAPHIC_DATA]"
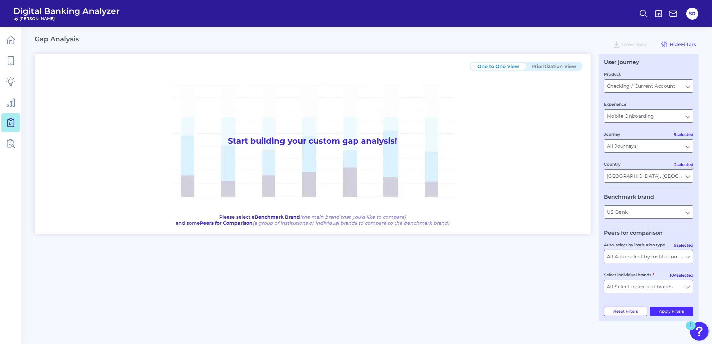
click at [689, 261] on input "All Auto-select by institution types" at bounding box center [648, 257] width 89 height 13
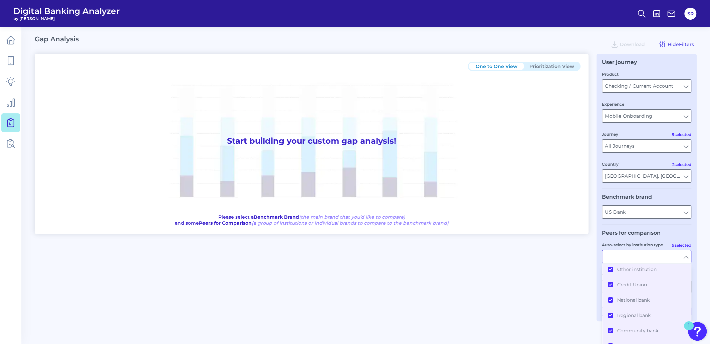
scroll to position [0, 0]
click at [610, 275] on button "All Auto-select by institution types" at bounding box center [646, 274] width 88 height 21
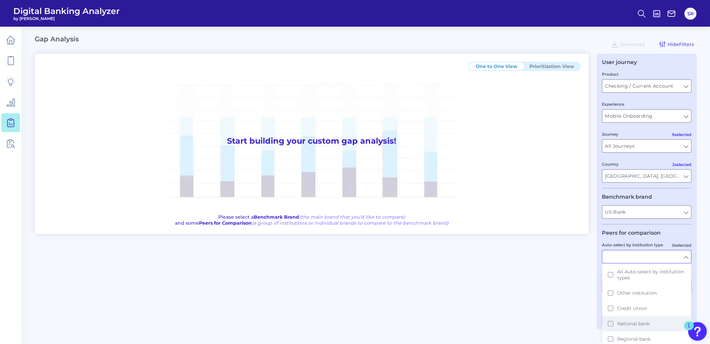
click at [611, 323] on button "National bank" at bounding box center [646, 323] width 88 height 15
click at [612, 296] on button "Super regional bank" at bounding box center [646, 294] width 88 height 15
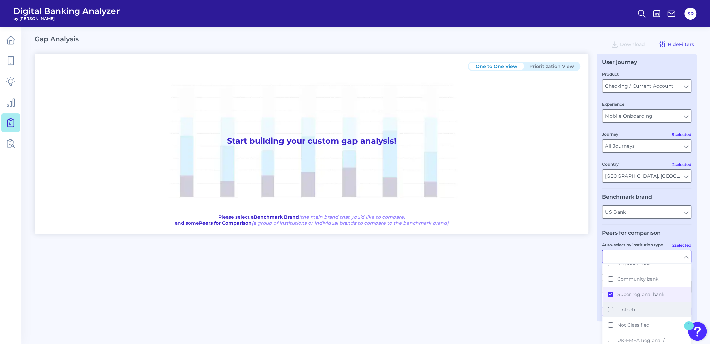
click at [610, 308] on button "Fintech" at bounding box center [646, 309] width 88 height 15
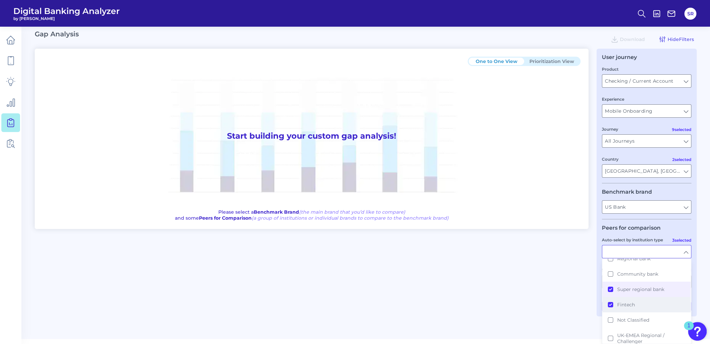
scroll to position [8, 0]
click at [612, 333] on button "UK-EMEA Regional / Challenger" at bounding box center [646, 338] width 88 height 21
type input "Ally, American Express, Bank of America, Barclays, Capital One, [PERSON_NAME] […"
click at [696, 270] on main "Gap Analysis Download Hide Filters One to One View Prioritization View Start bu…" at bounding box center [355, 167] width 710 height 344
type input "National bank, Super regional bank, [GEOGRAPHIC_DATA], [GEOGRAPHIC_DATA]-EMEA R…"
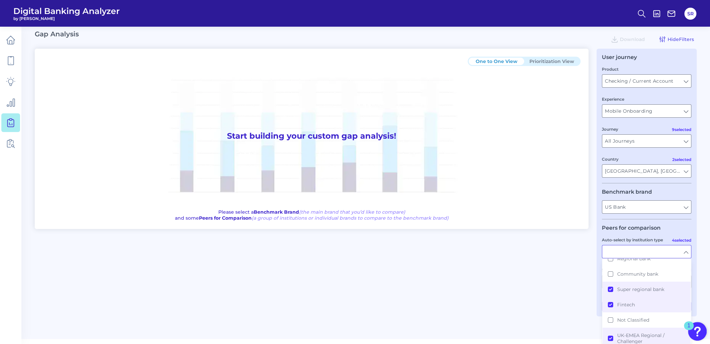
scroll to position [0, 0]
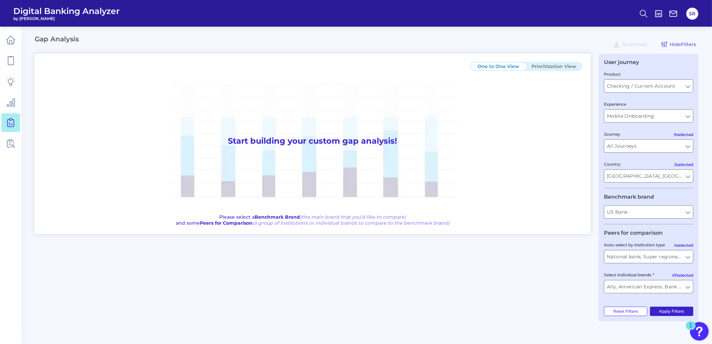
click at [674, 316] on button "Apply Filters" at bounding box center [672, 311] width 44 height 9
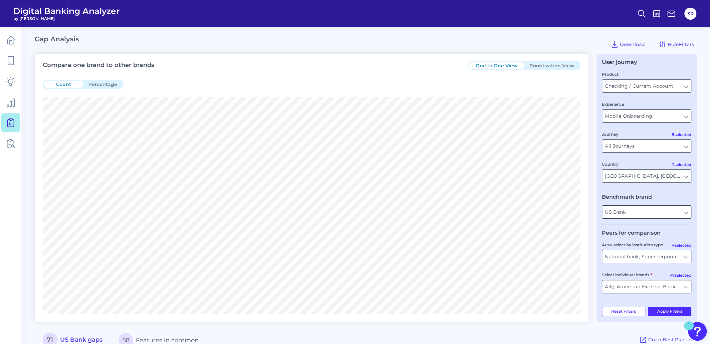
click at [686, 212] on input "US Bank" at bounding box center [646, 212] width 89 height 13
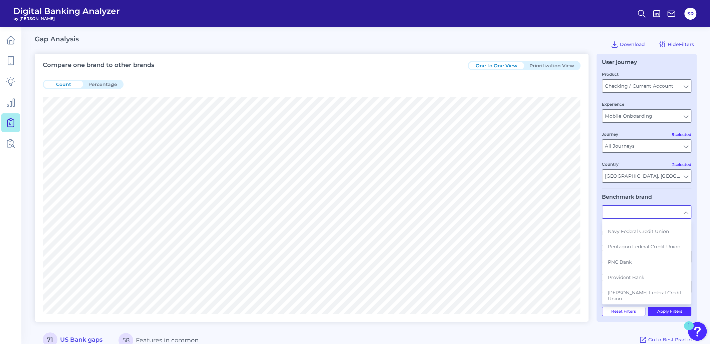
scroll to position [1001, 0]
click at [625, 296] on button "Revolut" at bounding box center [646, 303] width 88 height 15
type input "Revolut"
type input "All Auto-select by institution types"
type input "All Select individual brands"
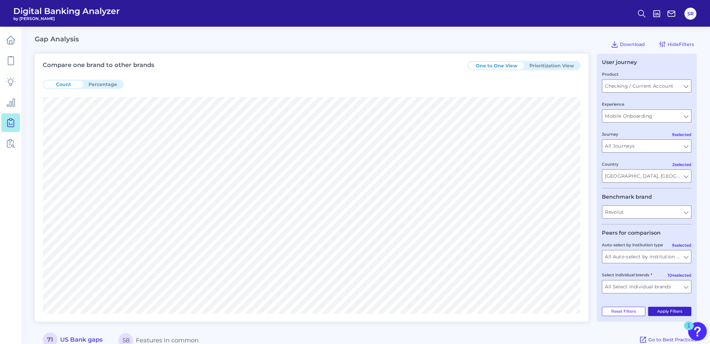
click at [663, 314] on button "Apply Filters" at bounding box center [670, 311] width 44 height 9
click at [687, 216] on input "Revolut" at bounding box center [646, 212] width 89 height 13
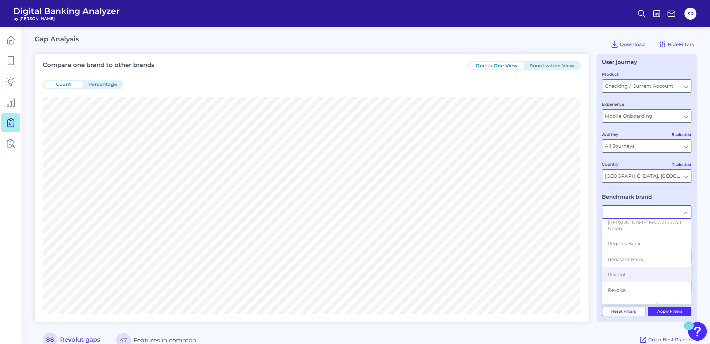
scroll to position [1042, 0]
click at [612, 274] on span "Revolut" at bounding box center [617, 277] width 18 height 6
type input "Revolut"
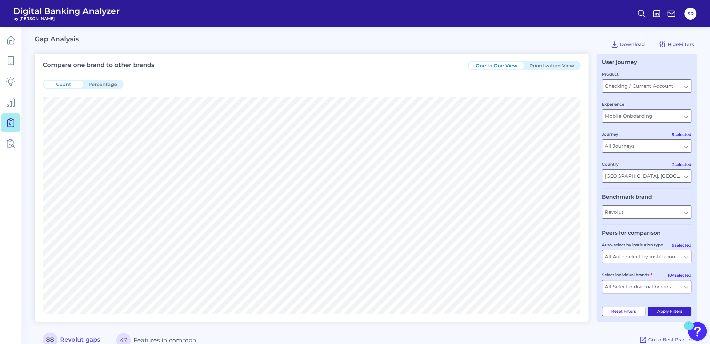
click at [670, 313] on button "Apply Filters" at bounding box center [670, 311] width 44 height 9
click at [686, 262] on input "All Auto-select by institution types" at bounding box center [646, 257] width 89 height 13
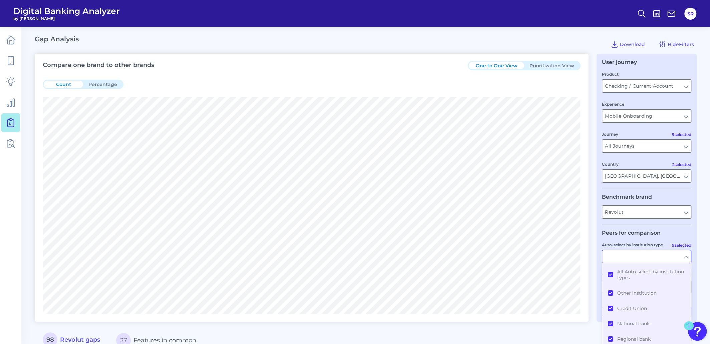
click at [687, 261] on input "Auto-select by institution type" at bounding box center [646, 257] width 89 height 13
type input "All Auto-select by institution types"
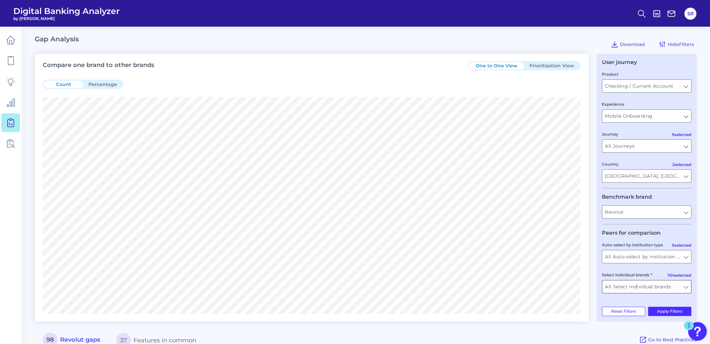
click at [685, 292] on input "All Select individual brands" at bounding box center [646, 287] width 89 height 13
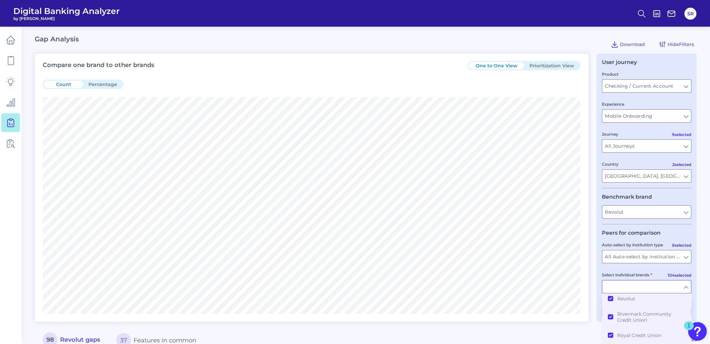
scroll to position [1084, 0]
click at [608, 333] on button "Revolut" at bounding box center [646, 340] width 88 height 15
click at [698, 281] on main "Gap Analysis Download Hide Filters Compare one brand to other brands One to One…" at bounding box center [355, 310] width 710 height 620
type input "Affinity Plus FCU, Alliant Credit Union, Ally, America First Credit Union, Amer…"
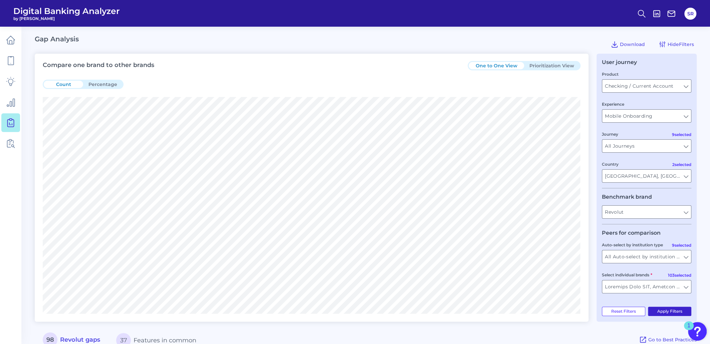
click at [669, 314] on button "Apply Filters" at bounding box center [670, 311] width 44 height 9
click at [686, 210] on input "Revolut" at bounding box center [646, 212] width 89 height 13
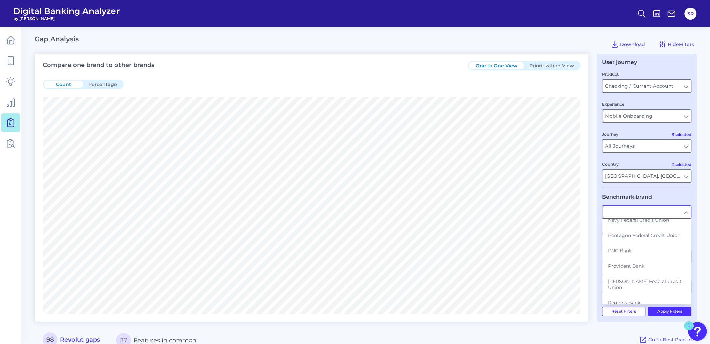
scroll to position [1001, 0]
click at [616, 300] on span "Revolut" at bounding box center [617, 303] width 18 height 6
type input "Revolut"
type input "All Select individual brands"
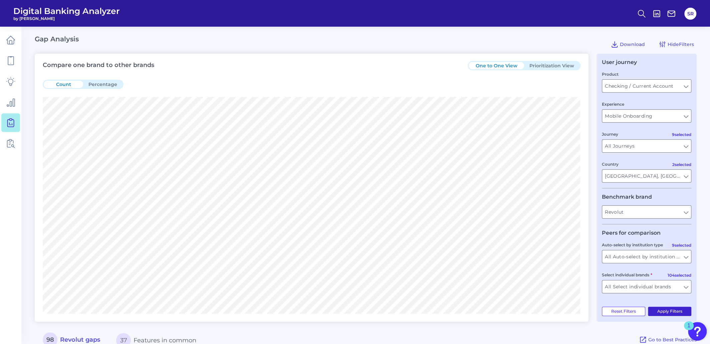
click at [665, 314] on button "Apply Filters" at bounding box center [670, 311] width 44 height 9
click at [684, 178] on input "[GEOGRAPHIC_DATA], [GEOGRAPHIC_DATA]" at bounding box center [646, 176] width 89 height 13
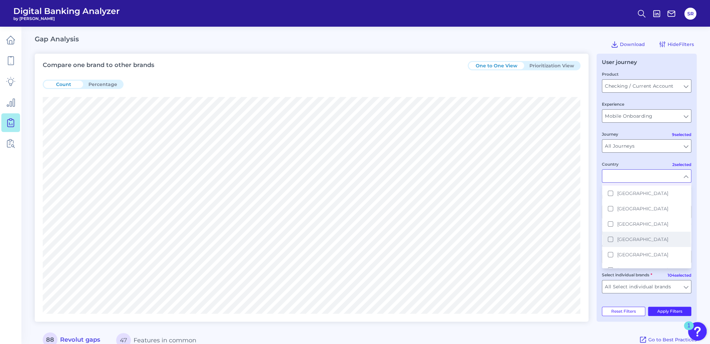
scroll to position [83, 0]
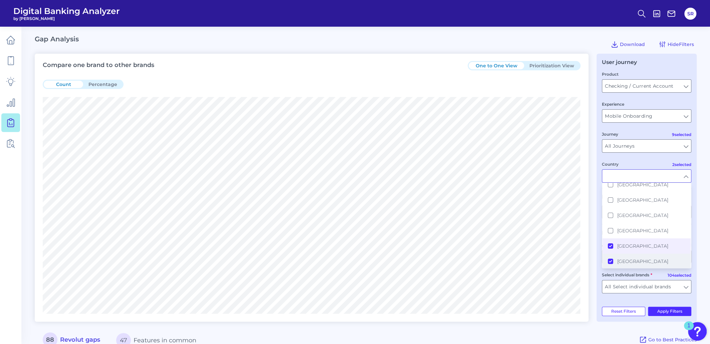
click at [611, 258] on button "[GEOGRAPHIC_DATA]" at bounding box center [646, 261] width 88 height 15
click at [699, 224] on main "Gap Analysis Download Hide Filters Compare one brand to other brands One to One…" at bounding box center [355, 294] width 710 height 588
type input "[GEOGRAPHIC_DATA]"
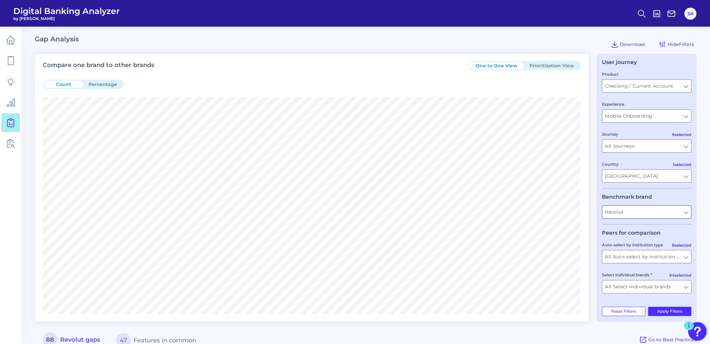
click at [685, 216] on input "Revolut" at bounding box center [646, 212] width 89 height 13
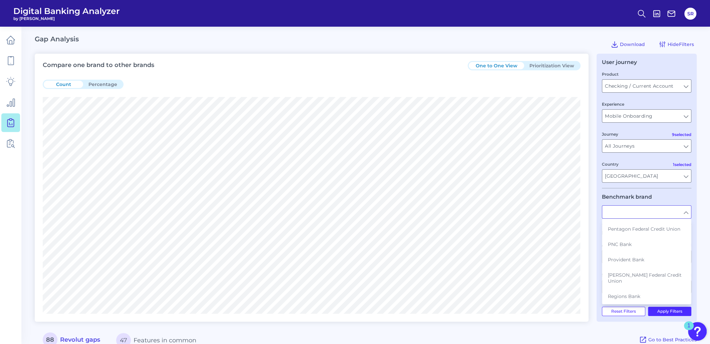
scroll to position [918, 0]
click at [622, 276] on span "Revolut" at bounding box center [617, 279] width 18 height 6
type input "Revolut"
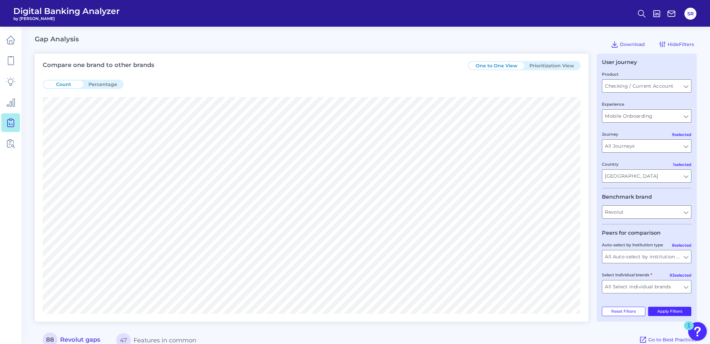
click at [699, 247] on main "Gap Analysis Download Hide Filters Compare one brand to other brands One to One…" at bounding box center [355, 294] width 710 height 588
click at [687, 260] on input "All Auto-select by institution types" at bounding box center [646, 257] width 89 height 13
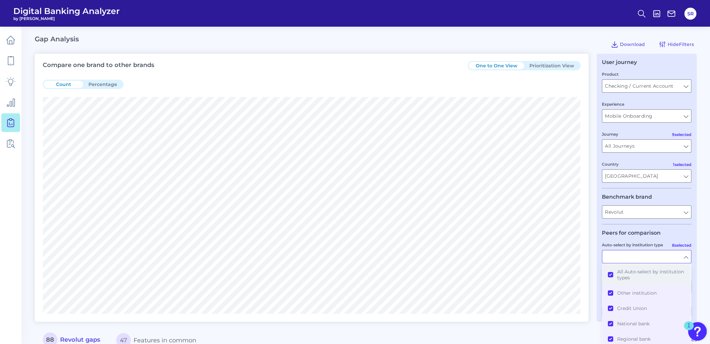
click at [611, 276] on button "All Auto-select by institution types" at bounding box center [646, 274] width 88 height 21
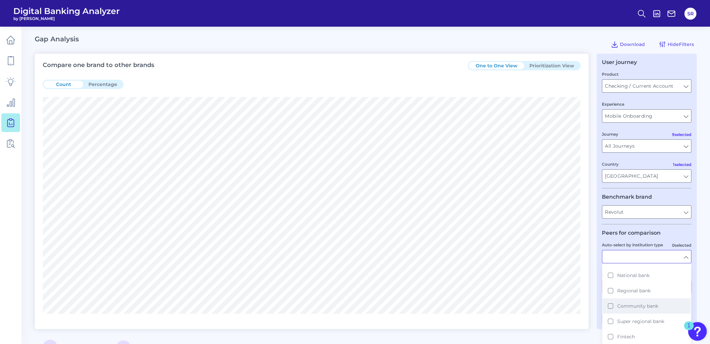
scroll to position [55, 0]
click at [611, 313] on button "Super regional bank" at bounding box center [646, 314] width 88 height 15
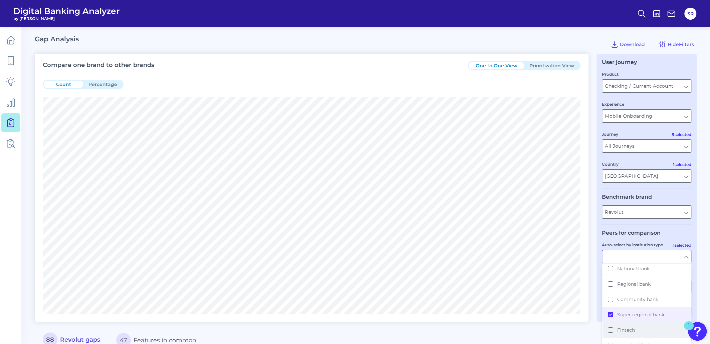
drag, startPoint x: 610, startPoint y: 331, endPoint x: 634, endPoint y: 331, distance: 23.4
click at [610, 331] on button "Fintech" at bounding box center [646, 330] width 88 height 15
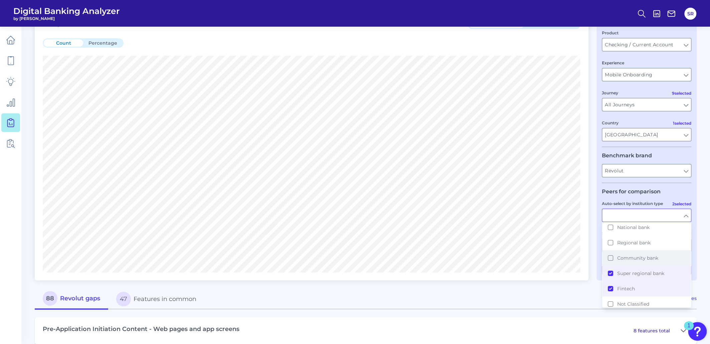
scroll to position [13, 0]
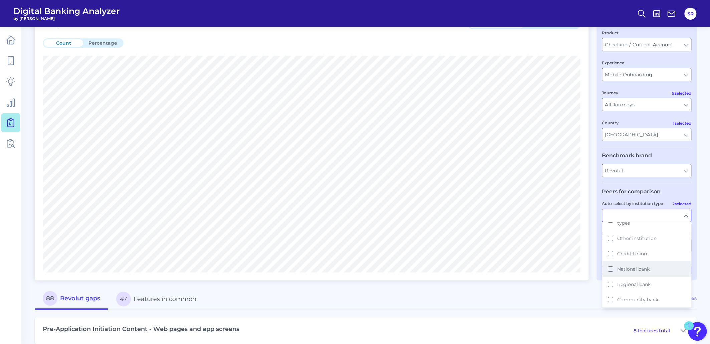
click at [611, 271] on button "National bank" at bounding box center [646, 269] width 88 height 15
type input "BMO, CIT Bank, Citizens Bank, Comerica, Fifth Third, First Horizon, Huntington …"
click at [697, 236] on main "Gap Analysis Download Hide Filters Compare one brand to other brands One to One…" at bounding box center [355, 253] width 710 height 588
type input "Super regional bank, Fintech, National bank"
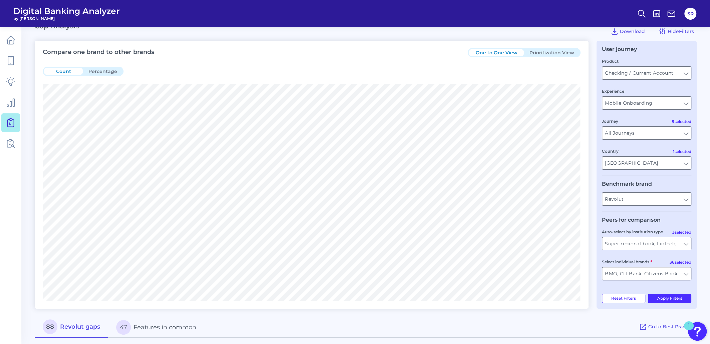
scroll to position [0, 0]
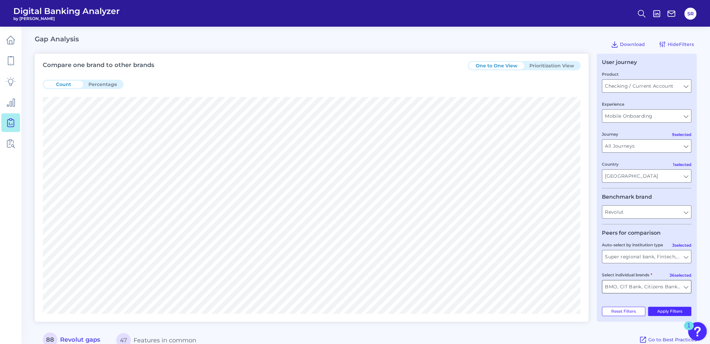
click at [686, 290] on input "BMO, CIT Bank, Citizens Bank, Comerica, Fifth Third, First Horizon, Huntington …" at bounding box center [646, 287] width 89 height 13
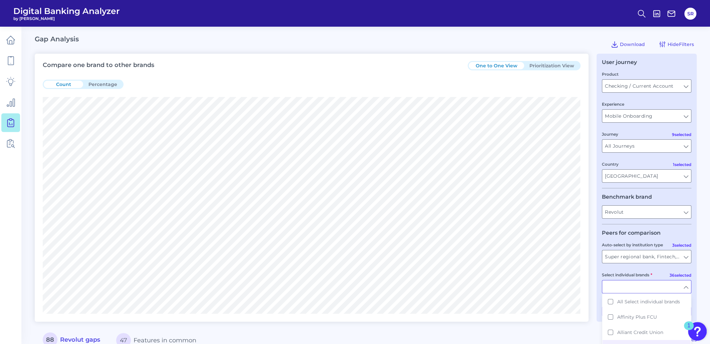
click at [686, 290] on input "Select individual brands" at bounding box center [646, 287] width 89 height 13
type input "BMO, CIT Bank, Citizens Bank, Comerica, Fifth Third, First Horizon, Huntington …"
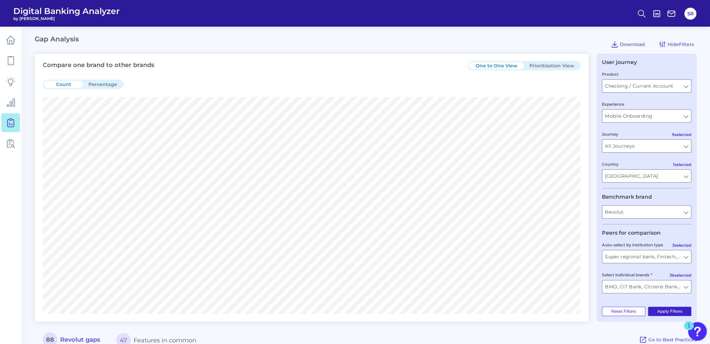
click at [678, 315] on button "Apply Filters" at bounding box center [670, 311] width 44 height 9
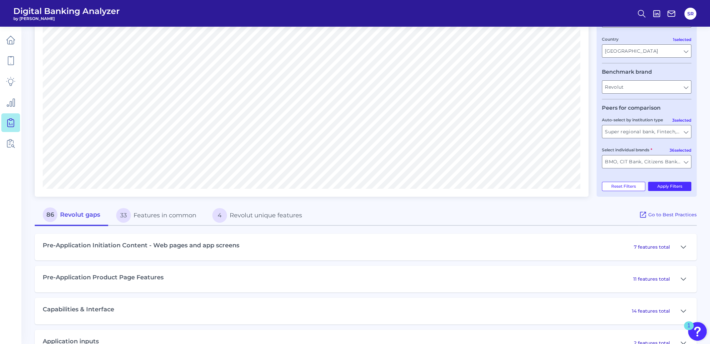
drag, startPoint x: 295, startPoint y: 220, endPoint x: 380, endPoint y: 220, distance: 85.8
click at [294, 220] on button "4 Revolut unique features" at bounding box center [257, 215] width 106 height 21
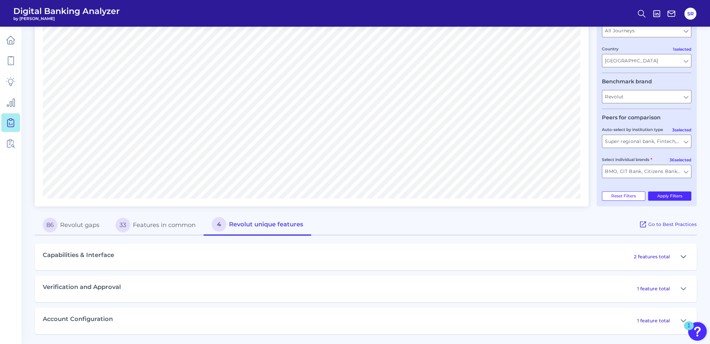
click at [682, 257] on icon at bounding box center [682, 257] width 5 height 8
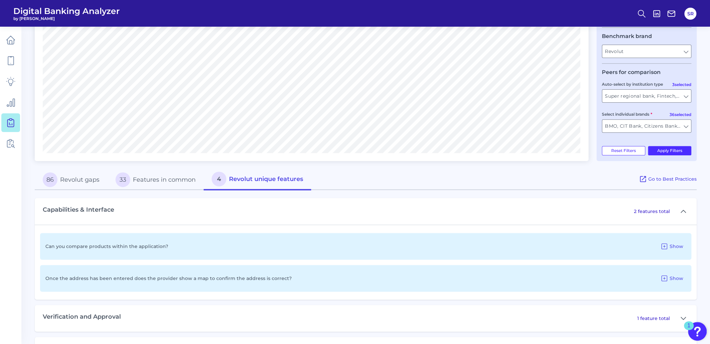
scroll to position [193, 0]
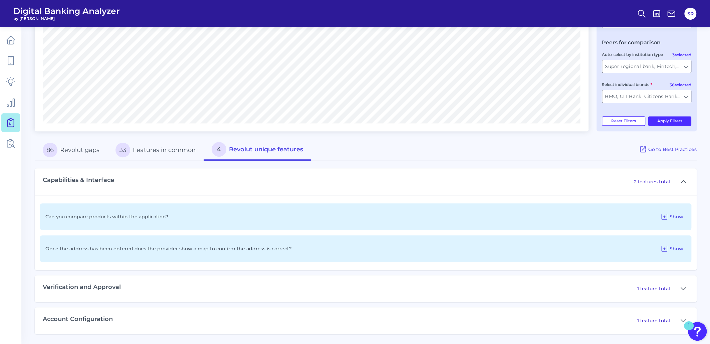
click at [683, 289] on icon at bounding box center [682, 289] width 5 height 8
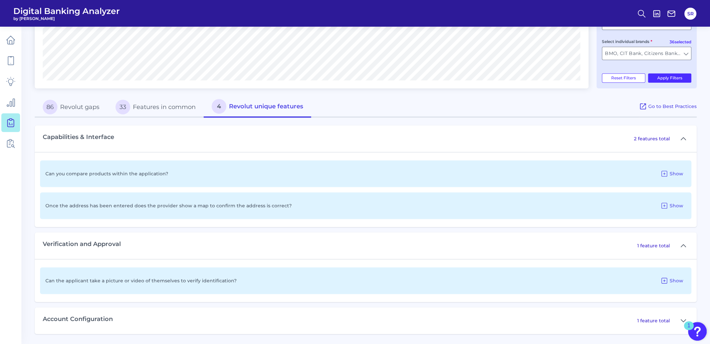
scroll to position [236, 0]
click at [682, 321] on icon at bounding box center [683, 321] width 5 height 2
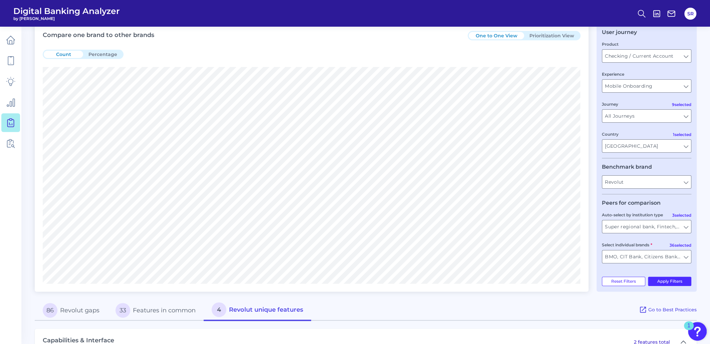
scroll to position [0, 0]
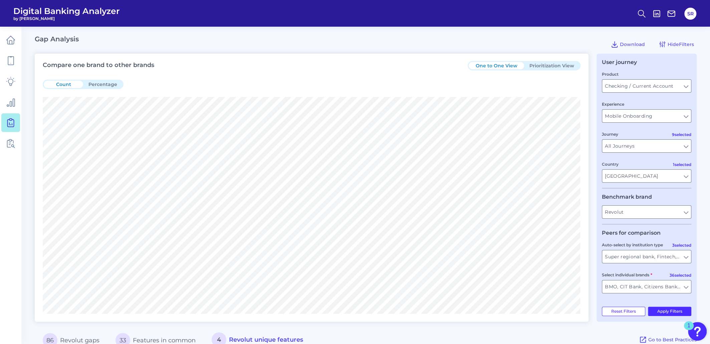
click at [551, 63] on button "Prioritization View" at bounding box center [551, 65] width 55 height 7
